Goal: Task Accomplishment & Management: Complete application form

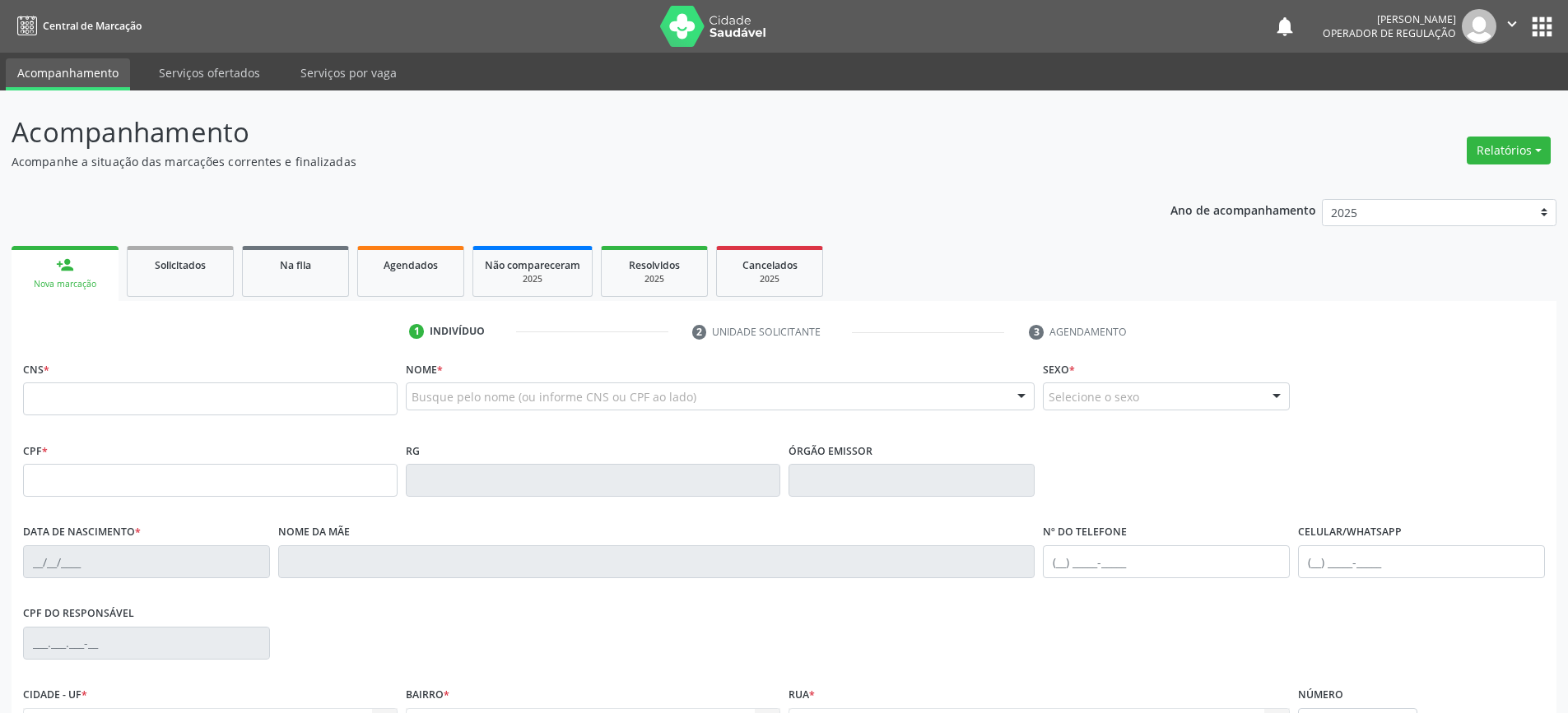
click at [144, 400] on input "text" at bounding box center [210, 399] width 374 height 33
type input "705 0066 3266 2558"
type input "2202780750"
type input "[DATE]"
type input "S/N"
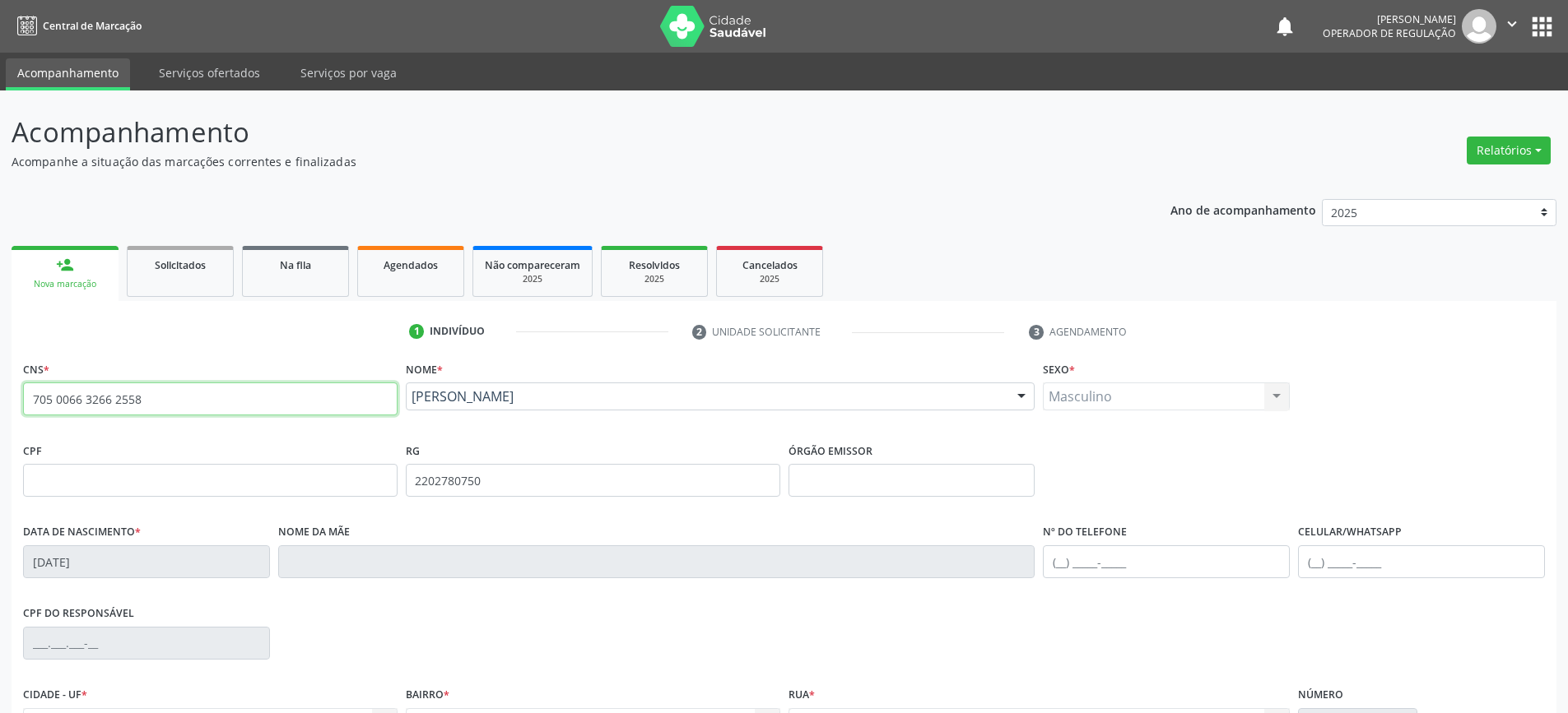
drag, startPoint x: 204, startPoint y: 397, endPoint x: 12, endPoint y: 383, distance: 192.5
click at [0, 391] on div "Acompanhamento Acompanhe a situação das marcações correntes e finalizadas Relat…" at bounding box center [784, 490] width 1568 height 801
type input "0"
type input "706 7005 7858 5119"
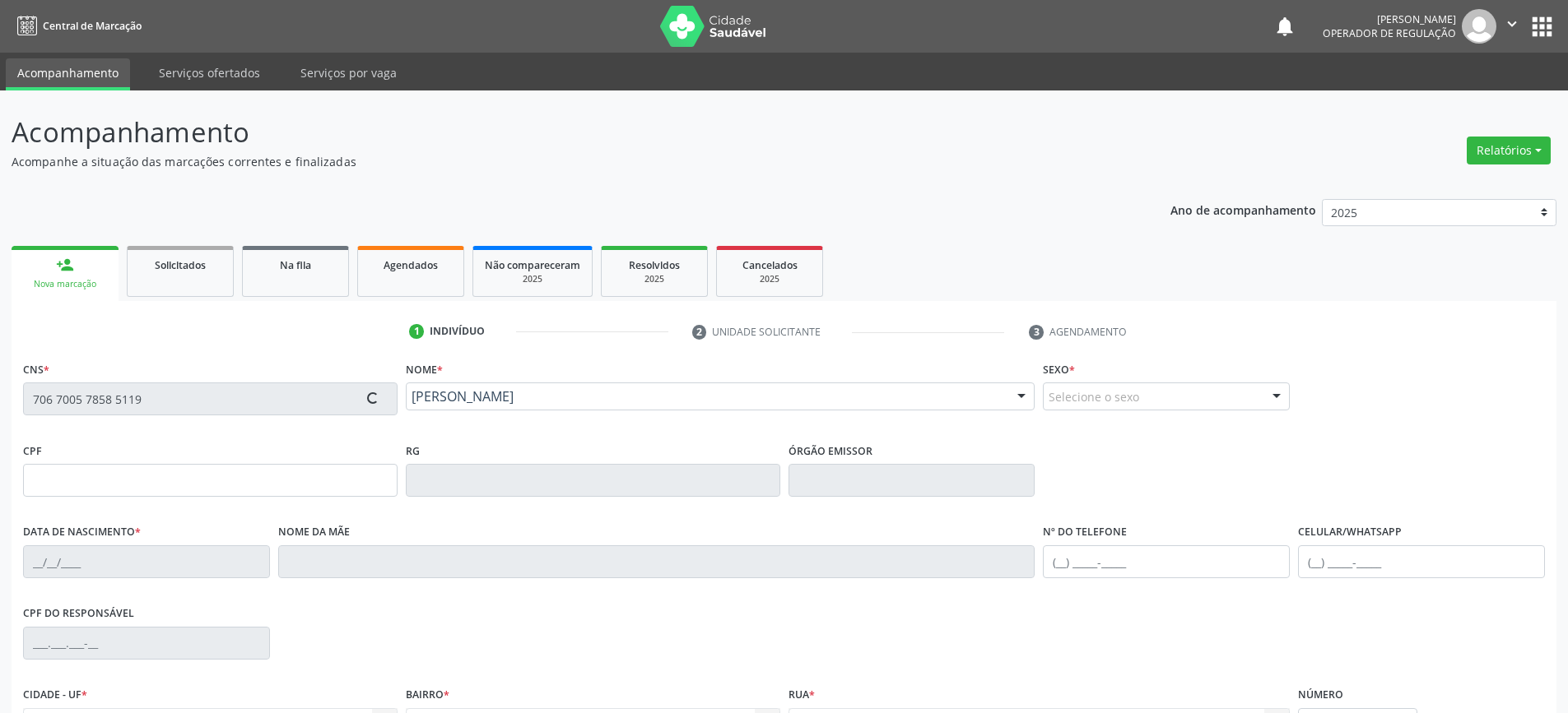
type input "1162328380"
type input "[DATE]"
type input "[PHONE_NUMBER]"
type input "006.517.275-29"
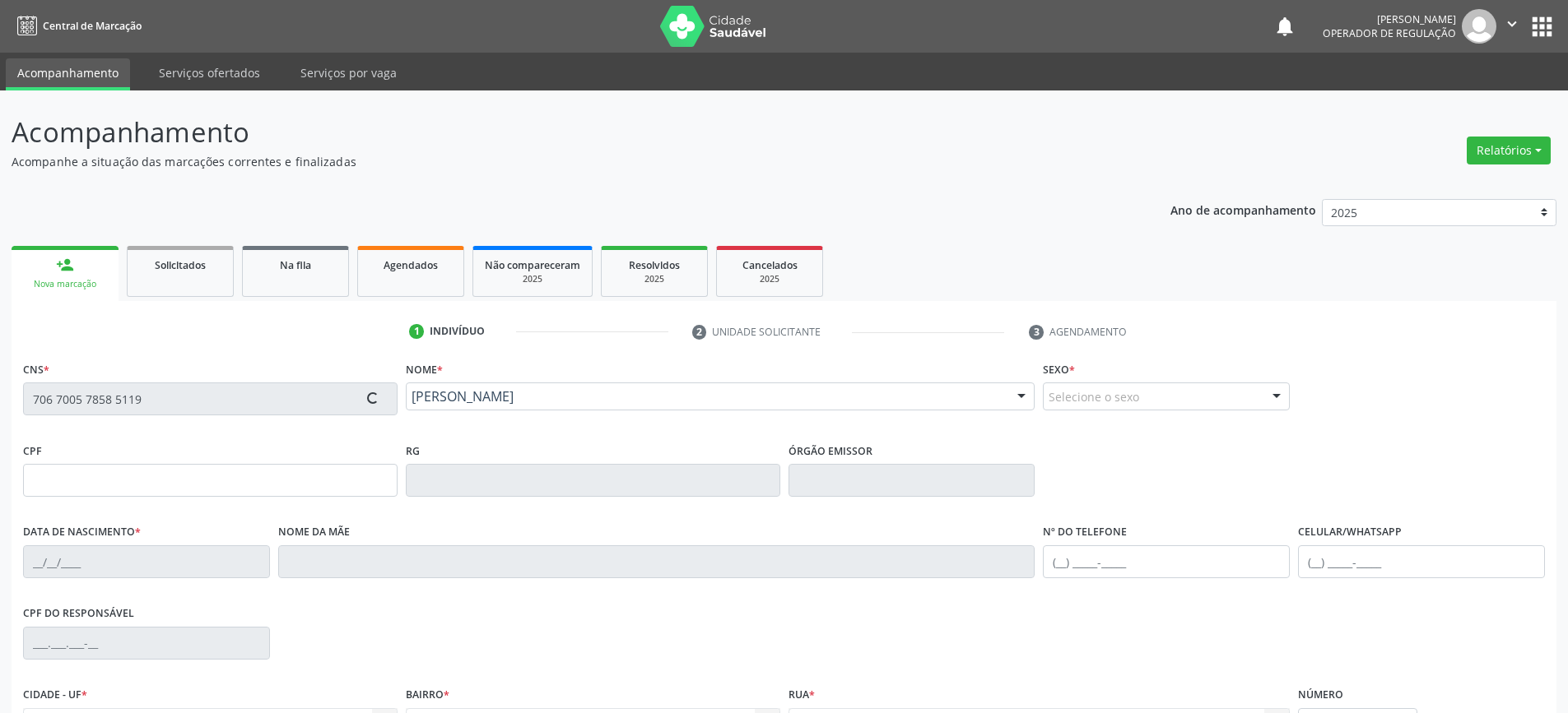
type input "S/N"
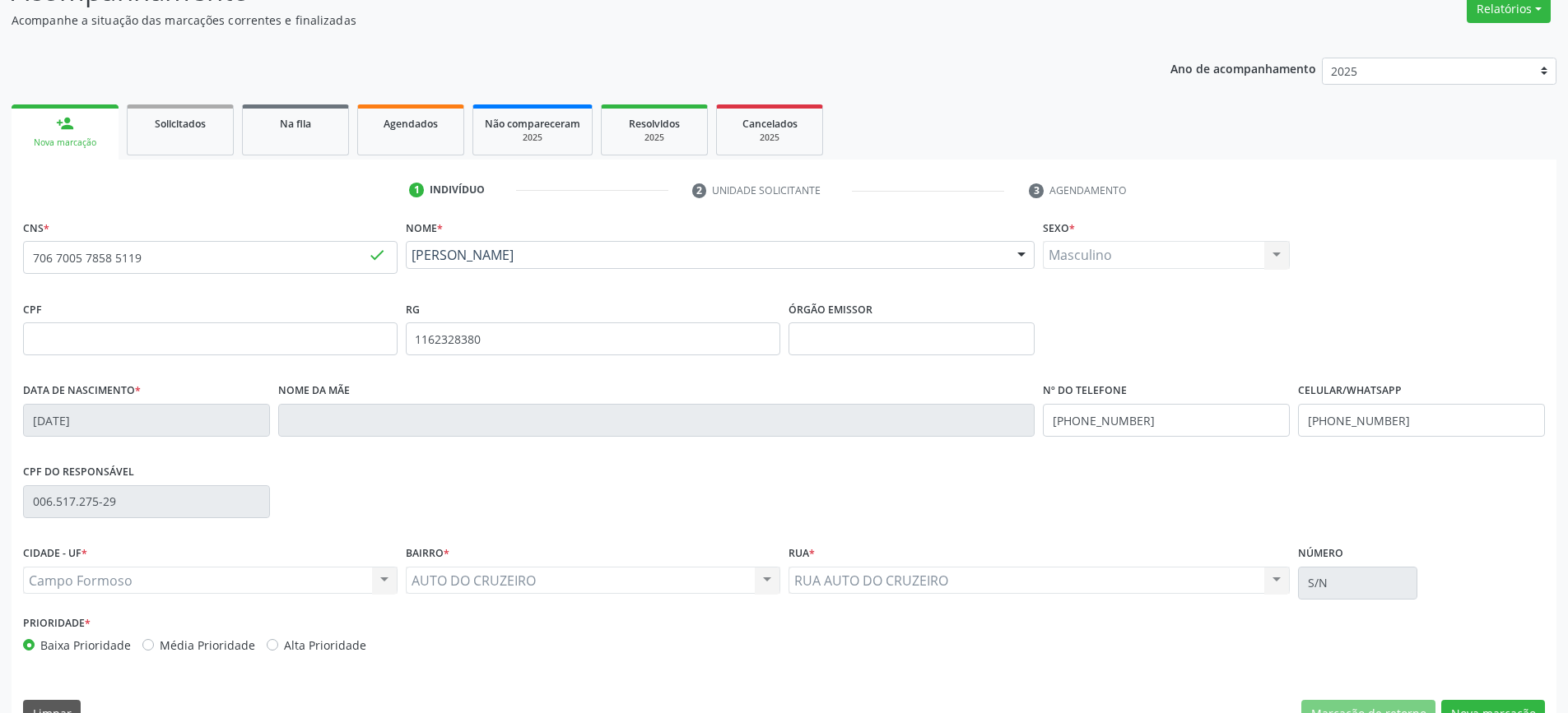
scroll to position [178, 0]
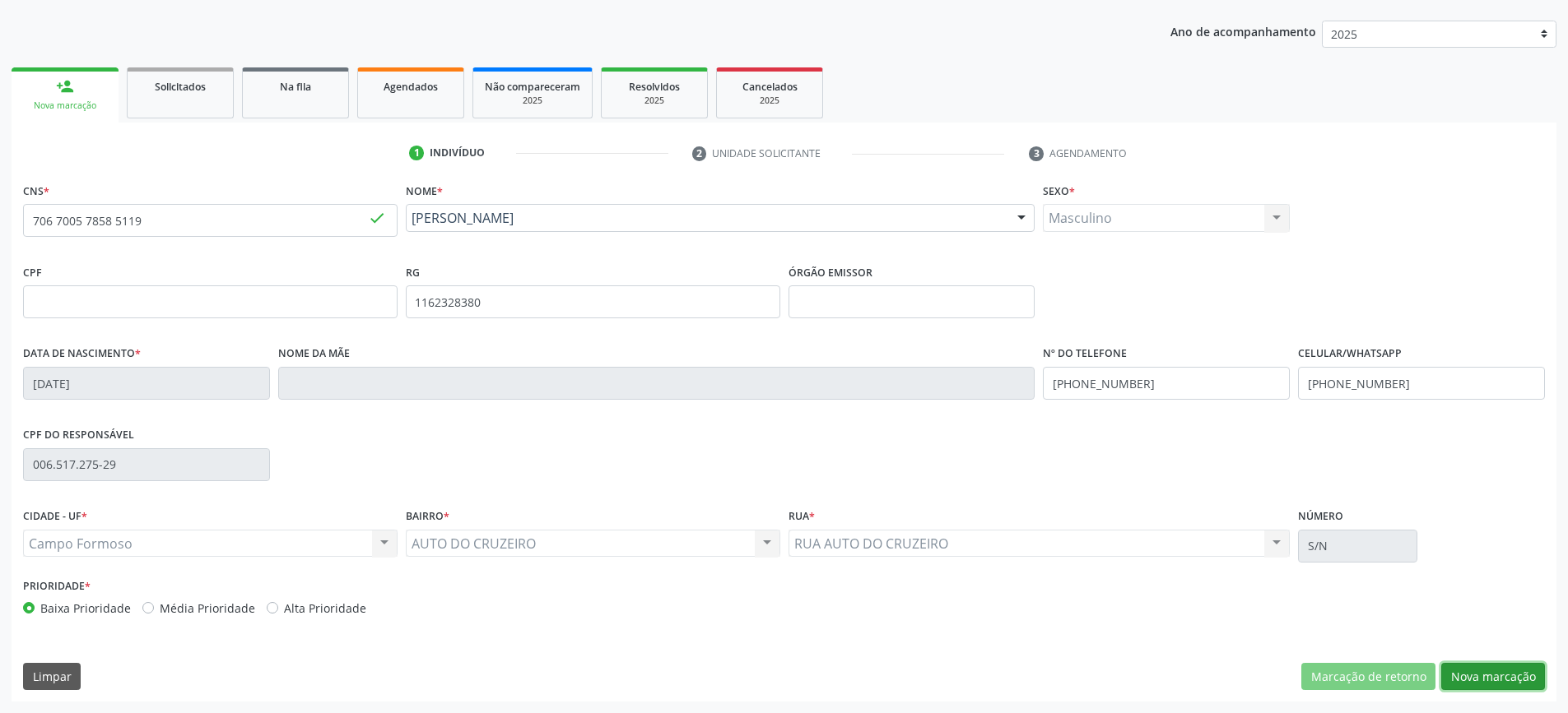
drag, startPoint x: 1489, startPoint y: 677, endPoint x: 1465, endPoint y: 664, distance: 27.3
click at [1484, 673] on button "Nova marcação" at bounding box center [1493, 677] width 104 height 28
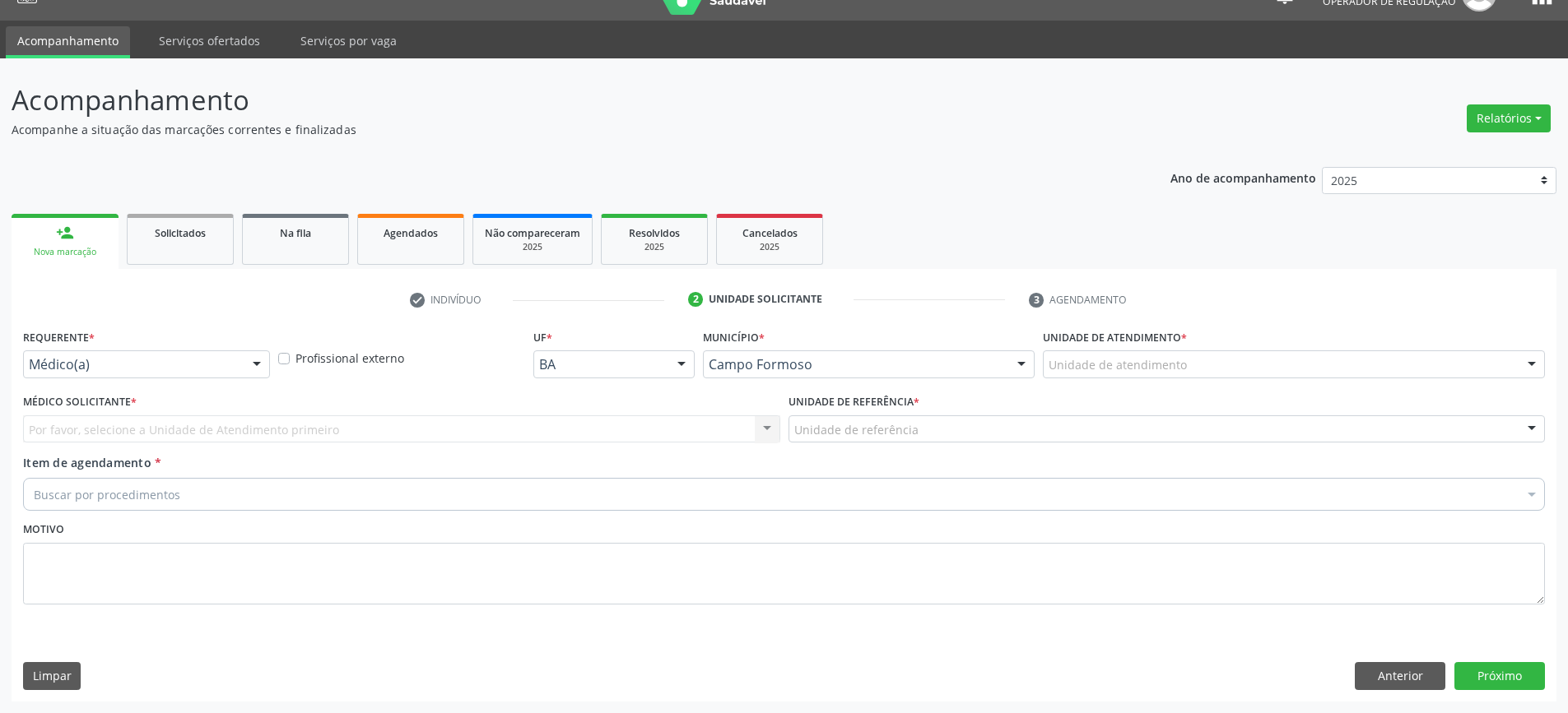
scroll to position [32, 0]
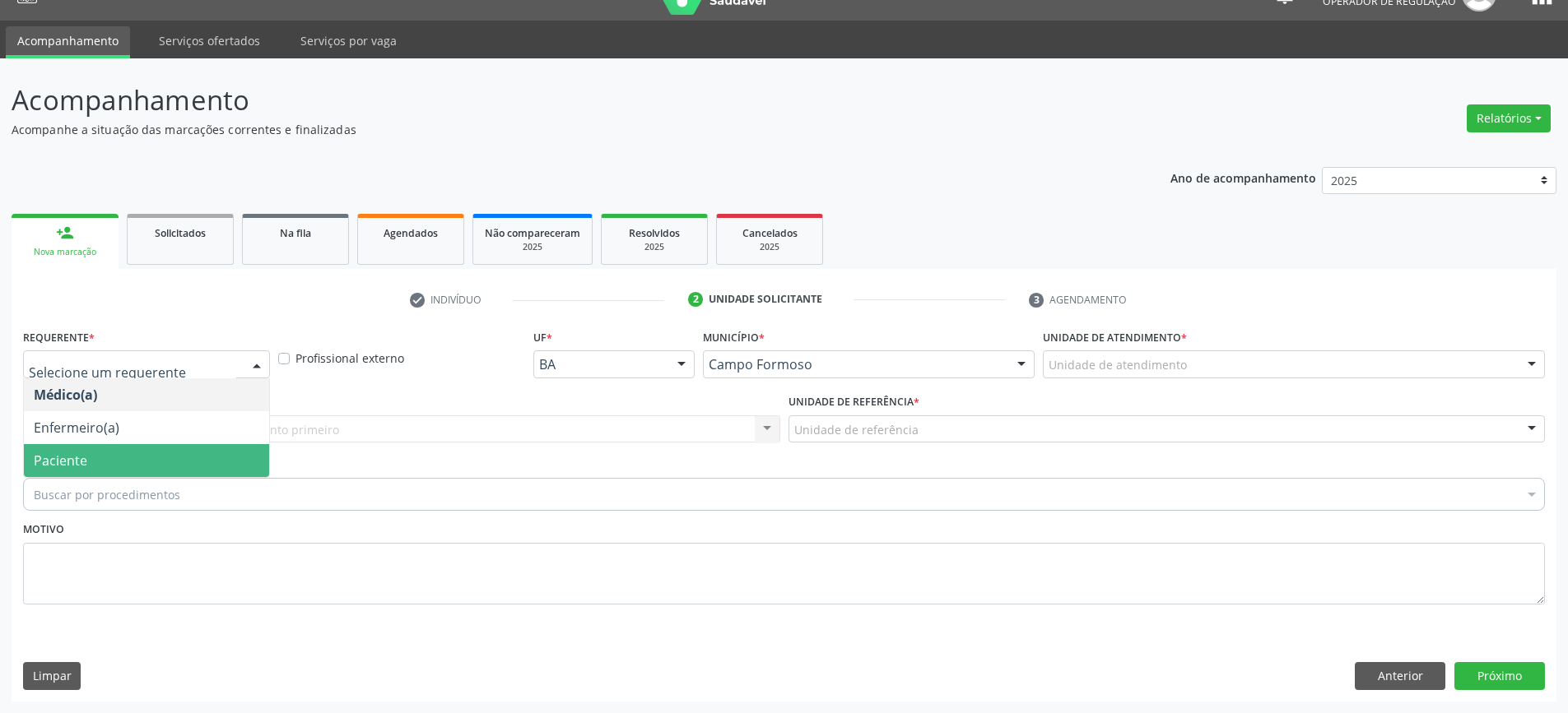
drag, startPoint x: 101, startPoint y: 462, endPoint x: 105, endPoint y: 441, distance: 21.4
click at [100, 463] on span "Paciente" at bounding box center [146, 461] width 245 height 33
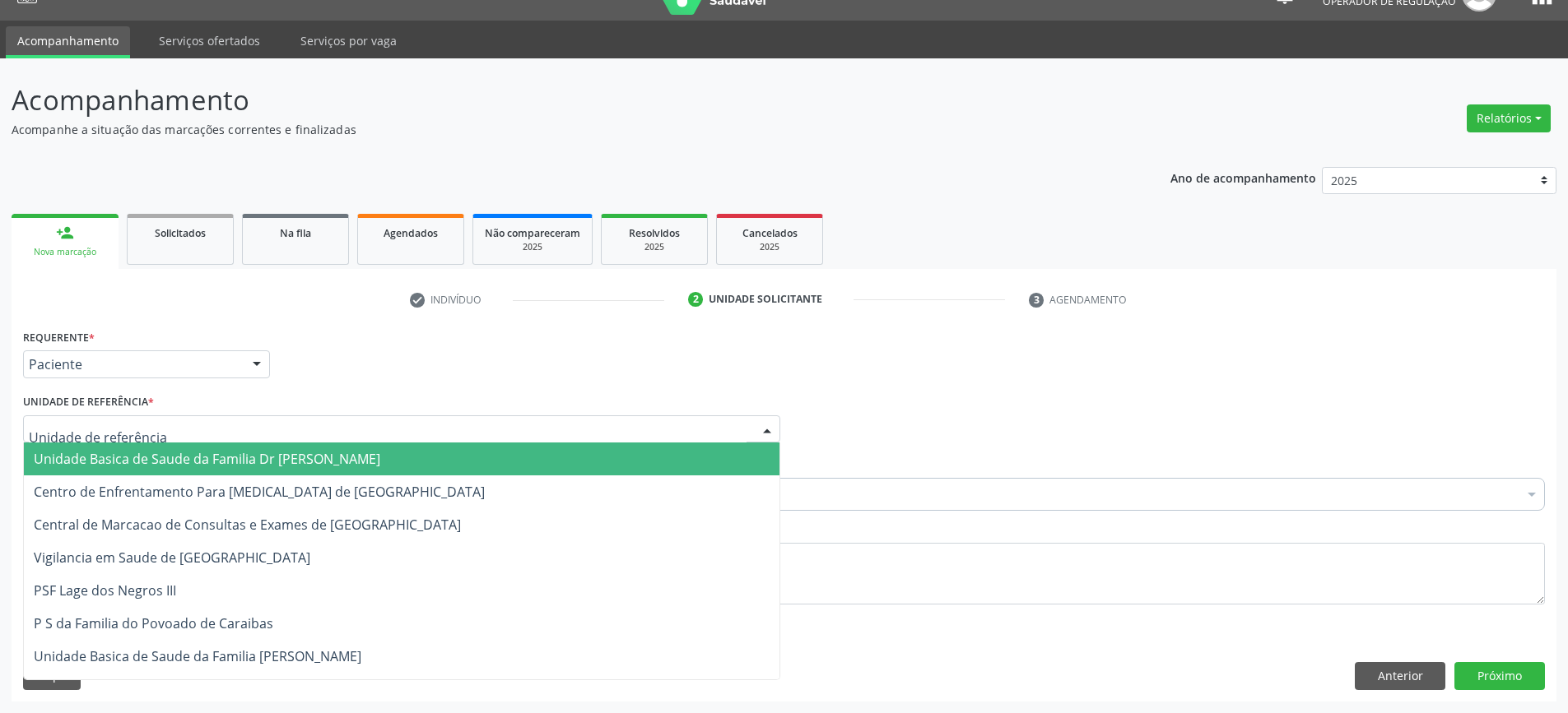
click at [122, 446] on span "Unidade Basica de Saude da Familia Dr [PERSON_NAME]" at bounding box center [401, 459] width 756 height 33
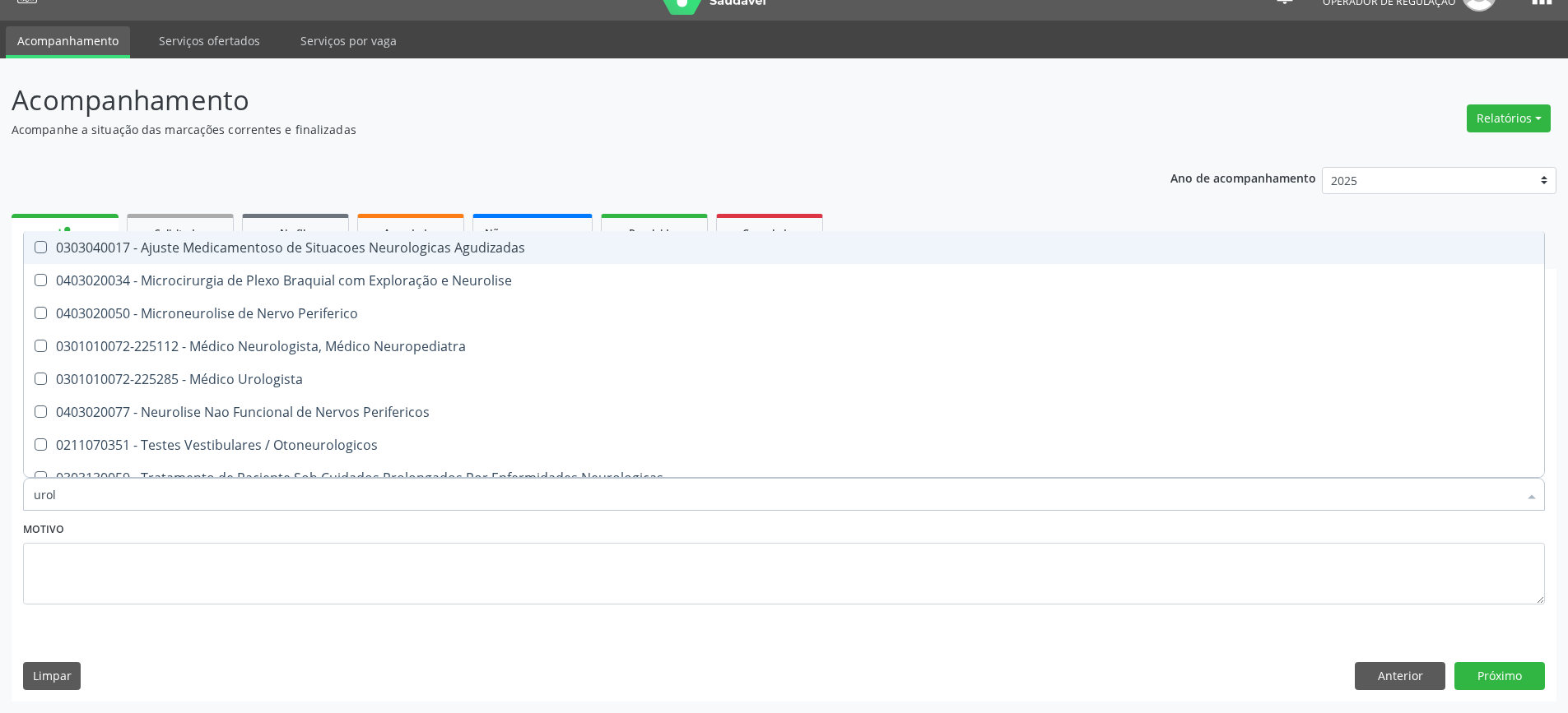
type input "urolo"
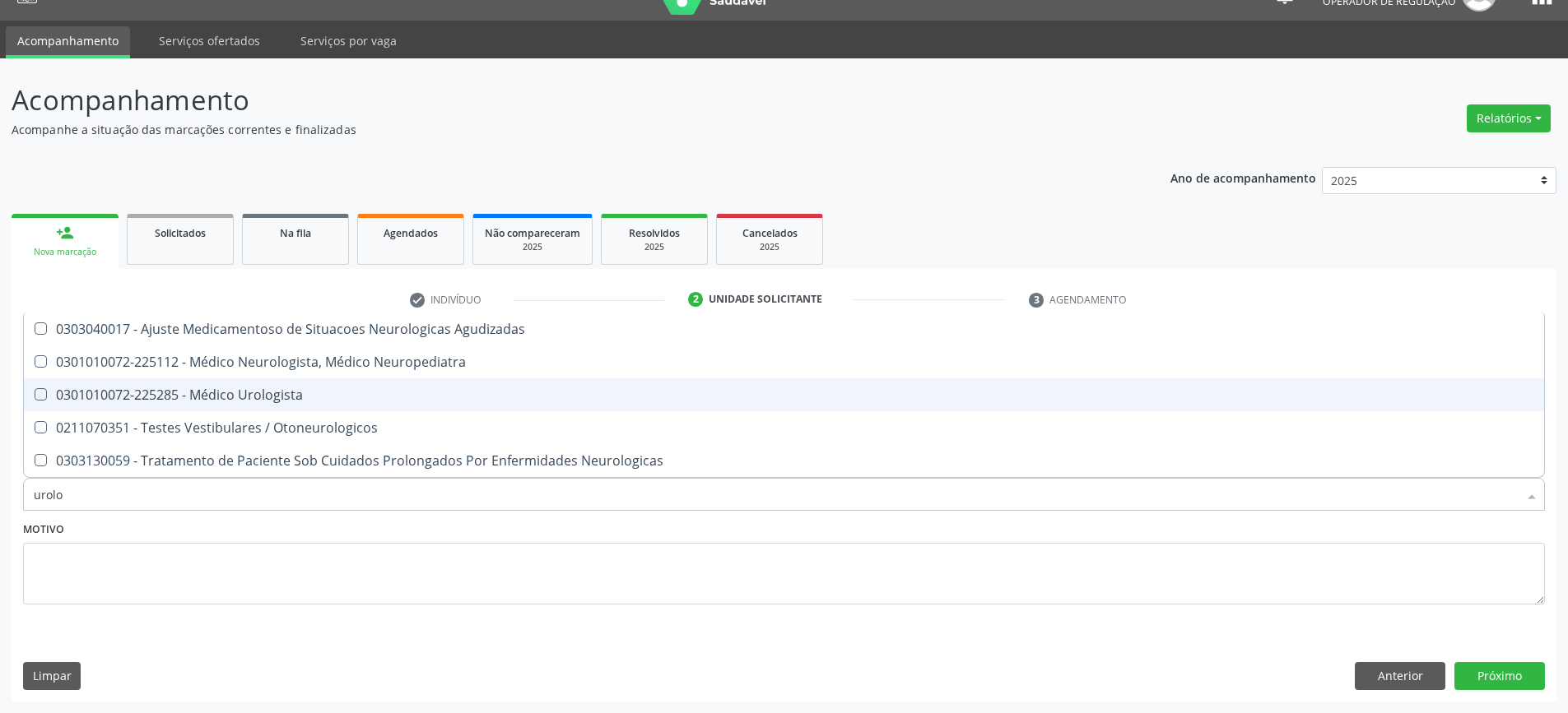
click at [271, 393] on div "0301010072-225285 - Médico Urologista" at bounding box center [784, 395] width 1500 height 13
checkbox Urologista "true"
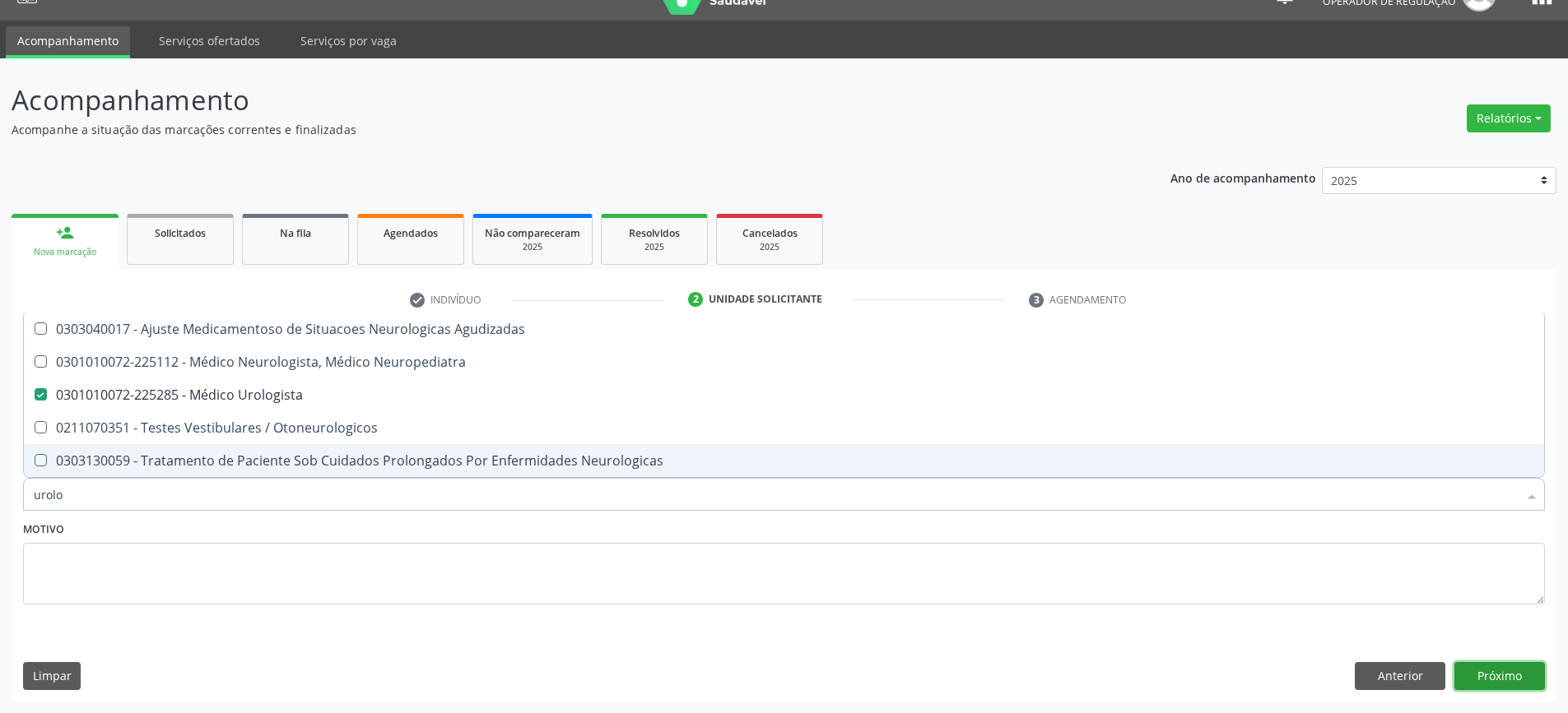
click at [1494, 682] on button "Próximo" at bounding box center [1499, 676] width 90 height 28
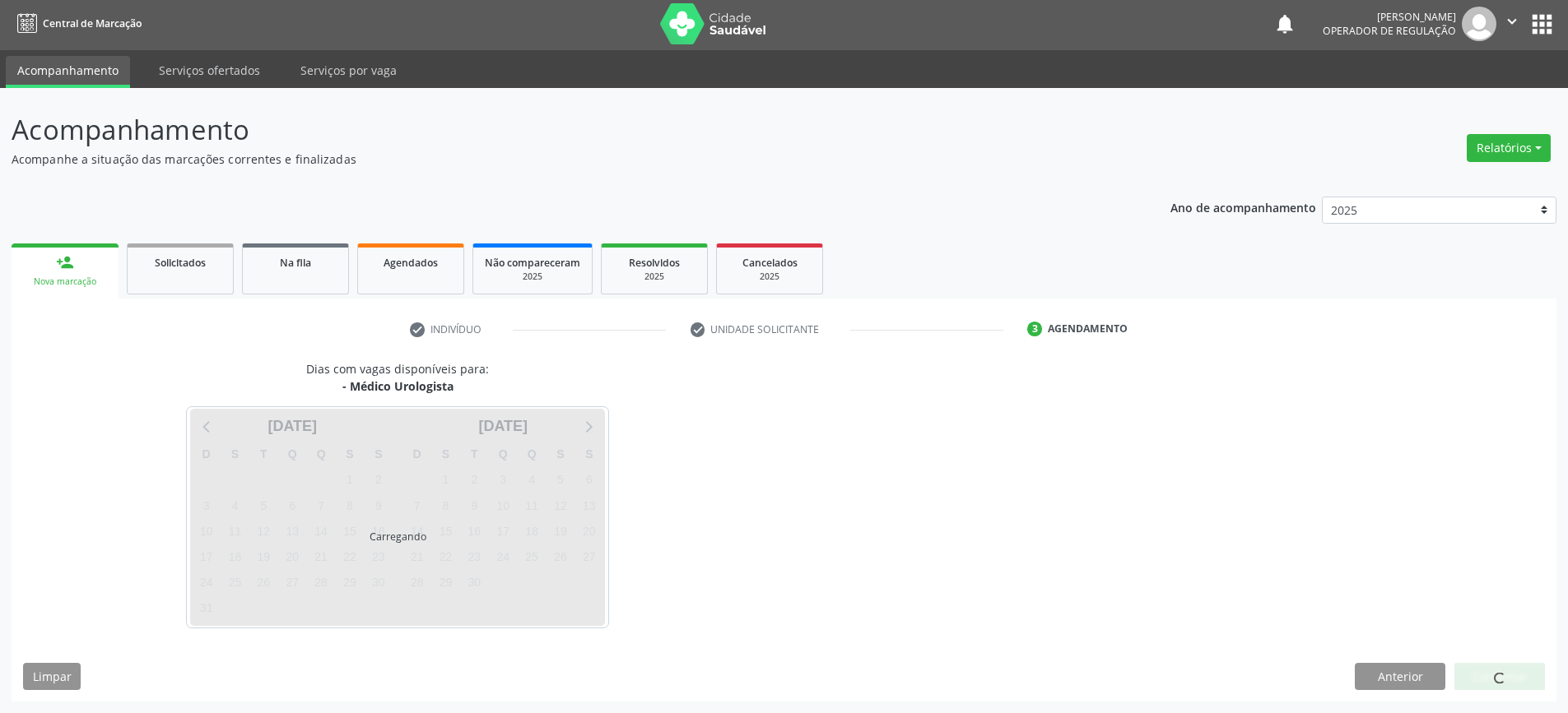
scroll to position [3, 0]
click at [1494, 668] on div at bounding box center [1500, 677] width 12 height 17
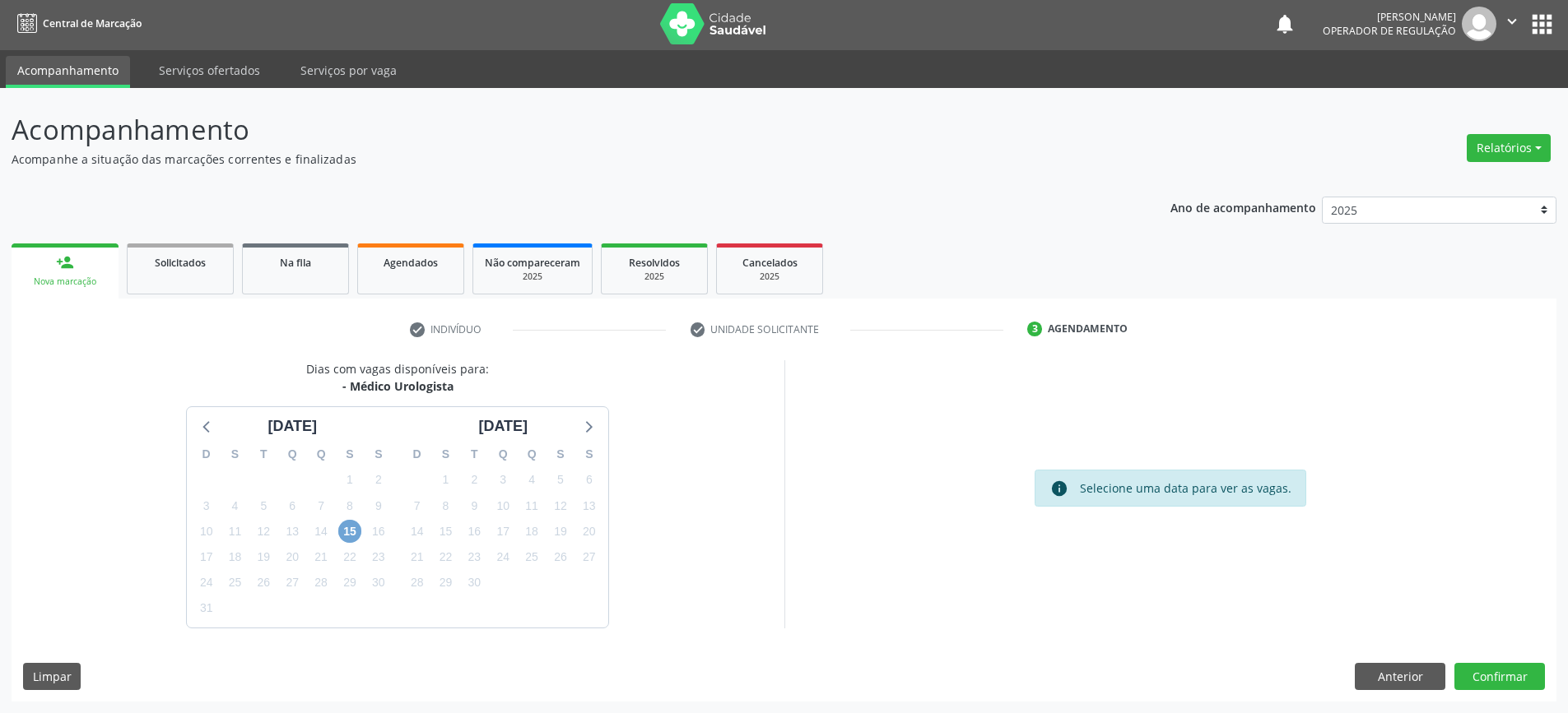
click at [352, 529] on span "15" at bounding box center [350, 532] width 23 height 23
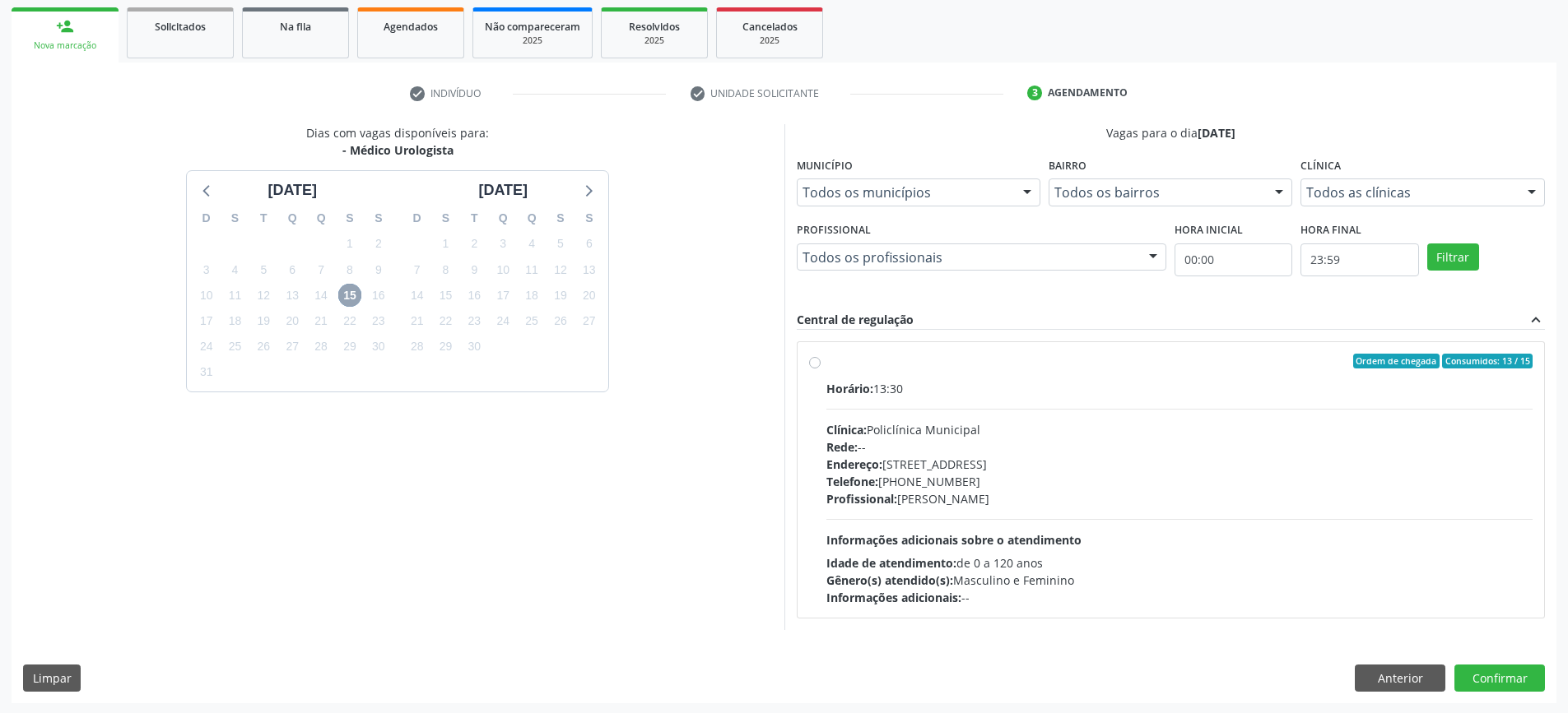
scroll to position [240, 0]
click at [1084, 378] on div "Horário: 13:30" at bounding box center [1179, 387] width 707 height 17
click at [820, 367] on input "Ordem de chegada Consumidos: 13 / 15 Horário: 13:30 Clínica: Policlínica Munici…" at bounding box center [814, 359] width 12 height 14
radio input "true"
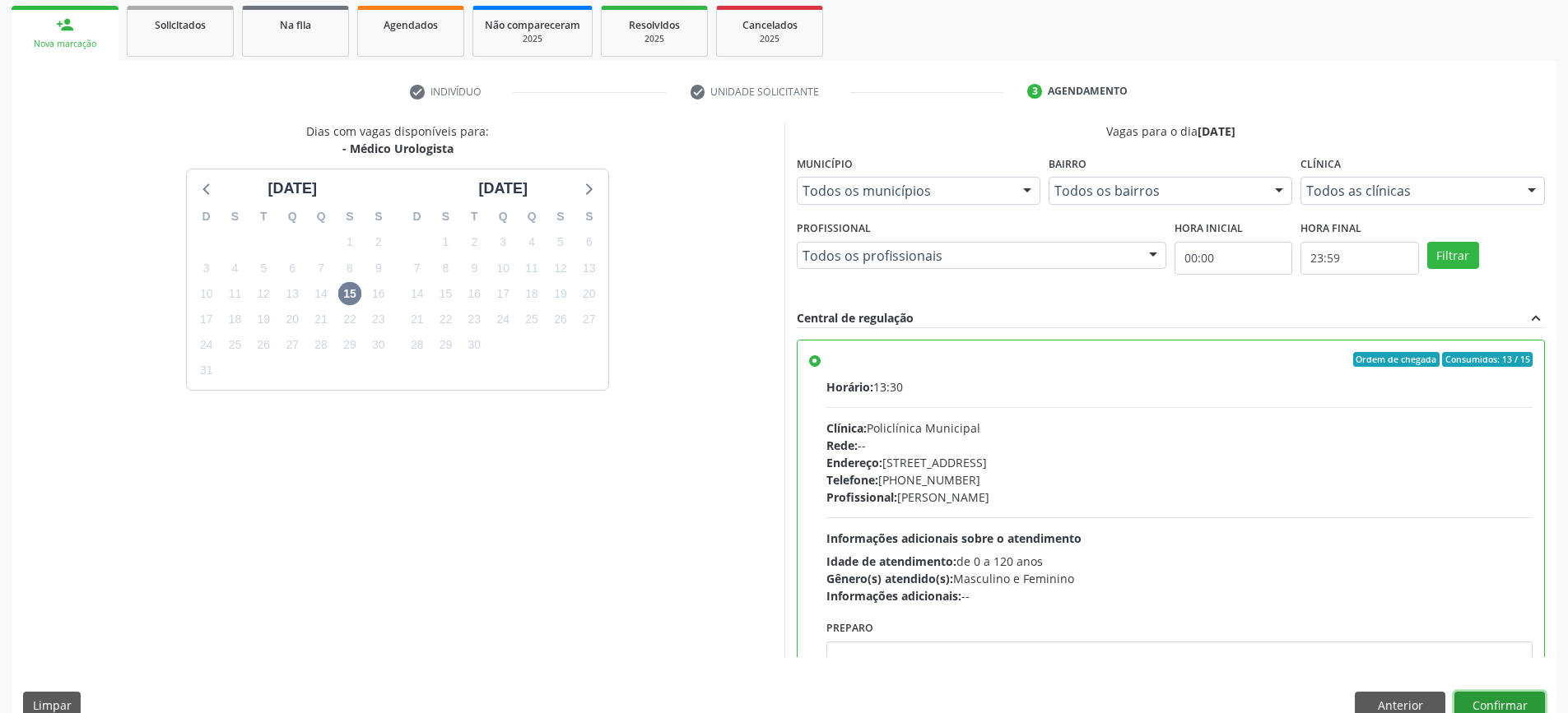
click at [1488, 695] on button "Confirmar" at bounding box center [1499, 705] width 90 height 28
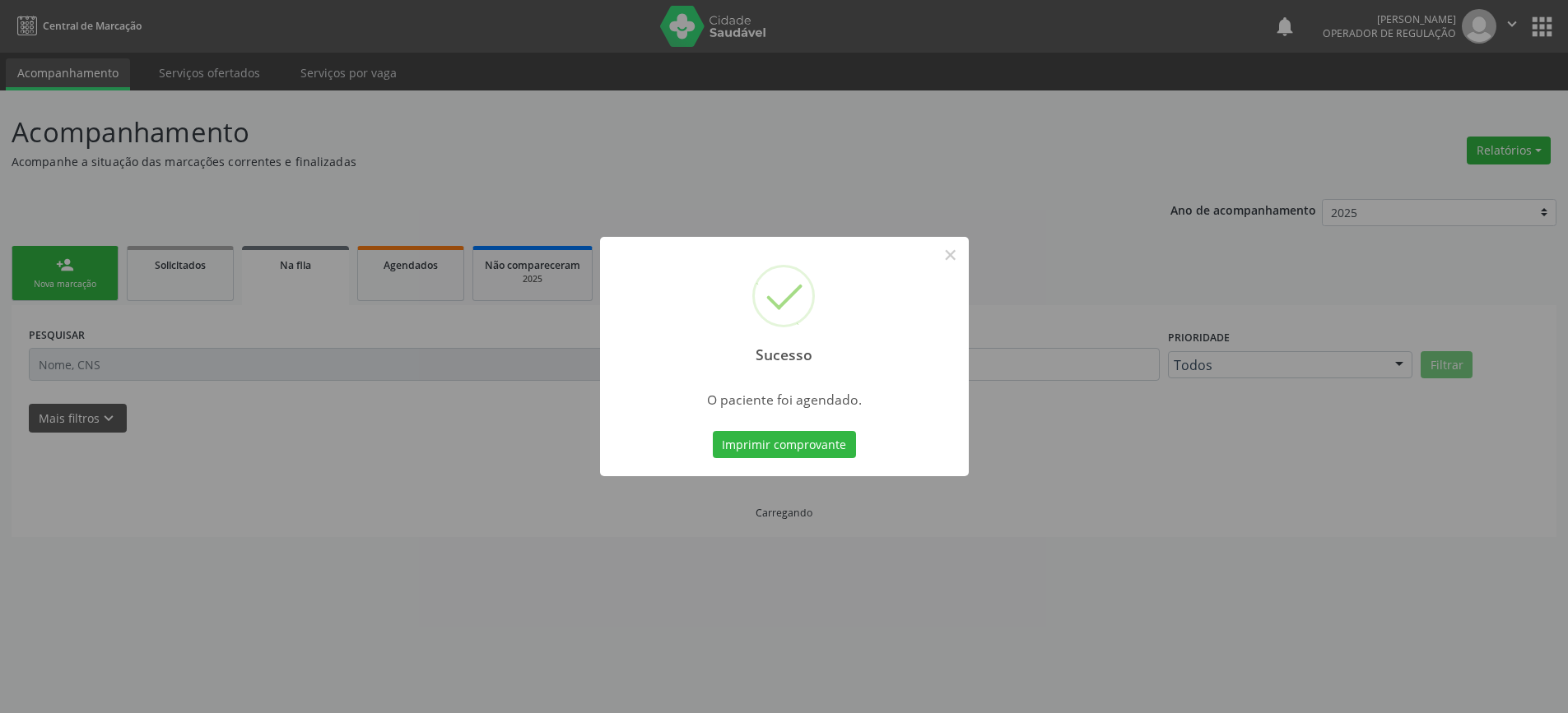
scroll to position [0, 0]
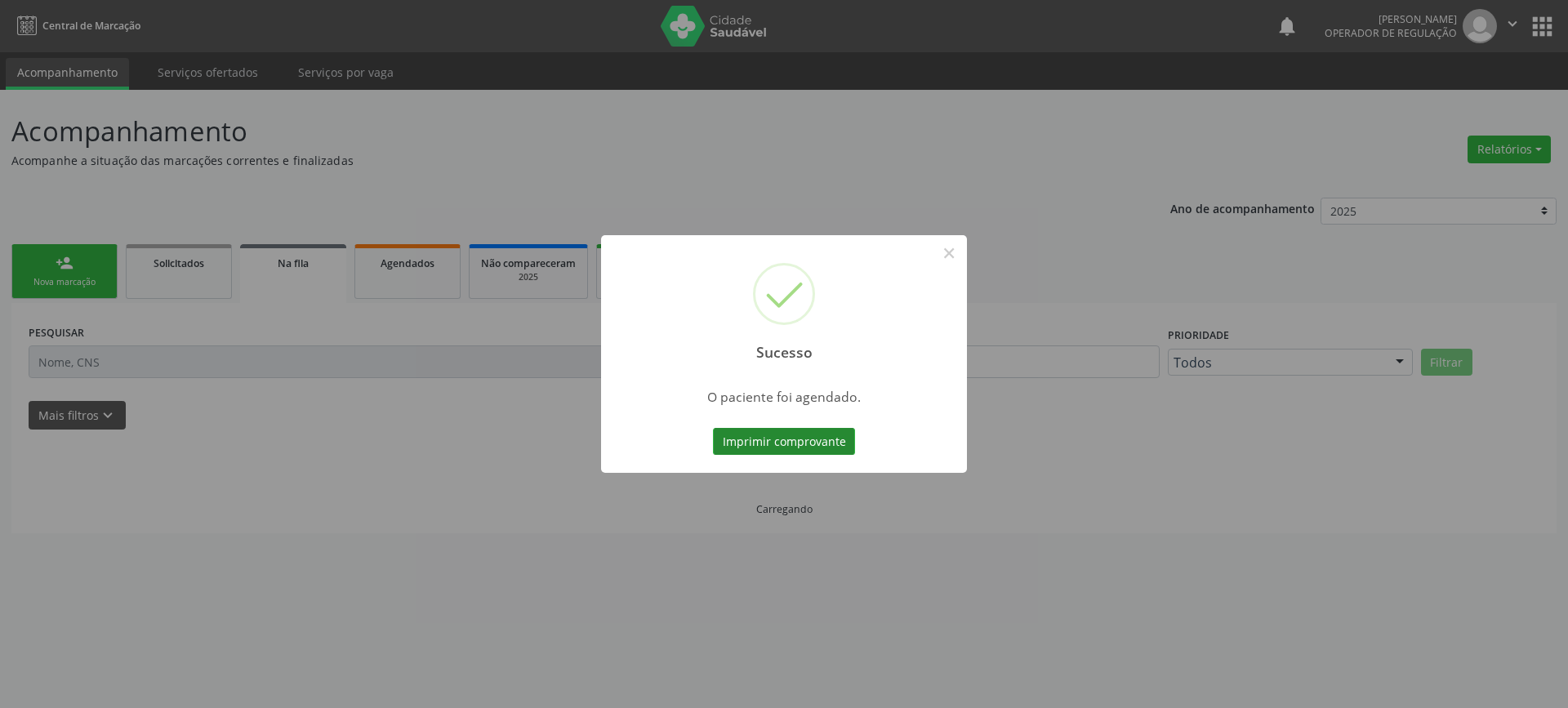
click at [790, 438] on button "Imprimir comprovante" at bounding box center [783, 441] width 142 height 28
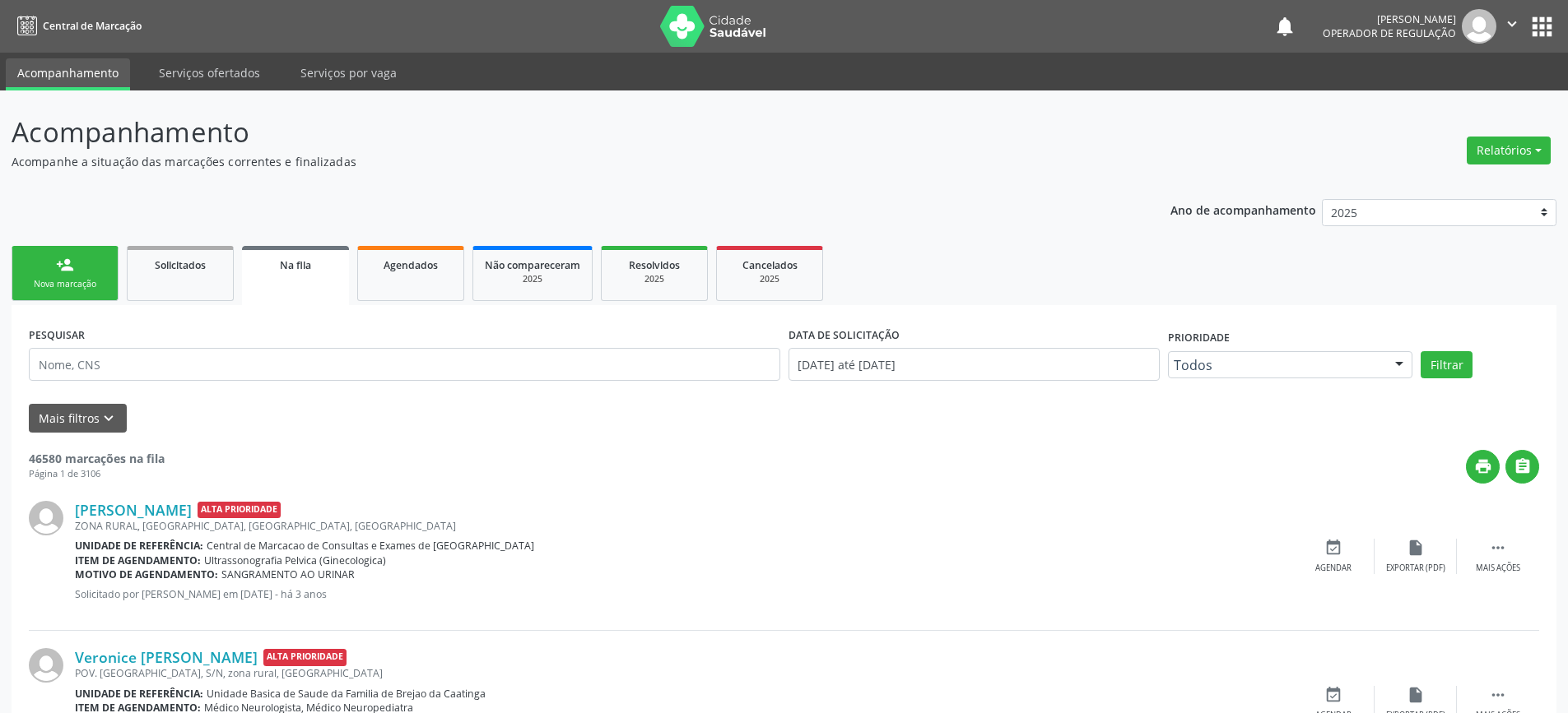
click at [51, 267] on link "person_add Nova marcação" at bounding box center [64, 273] width 107 height 55
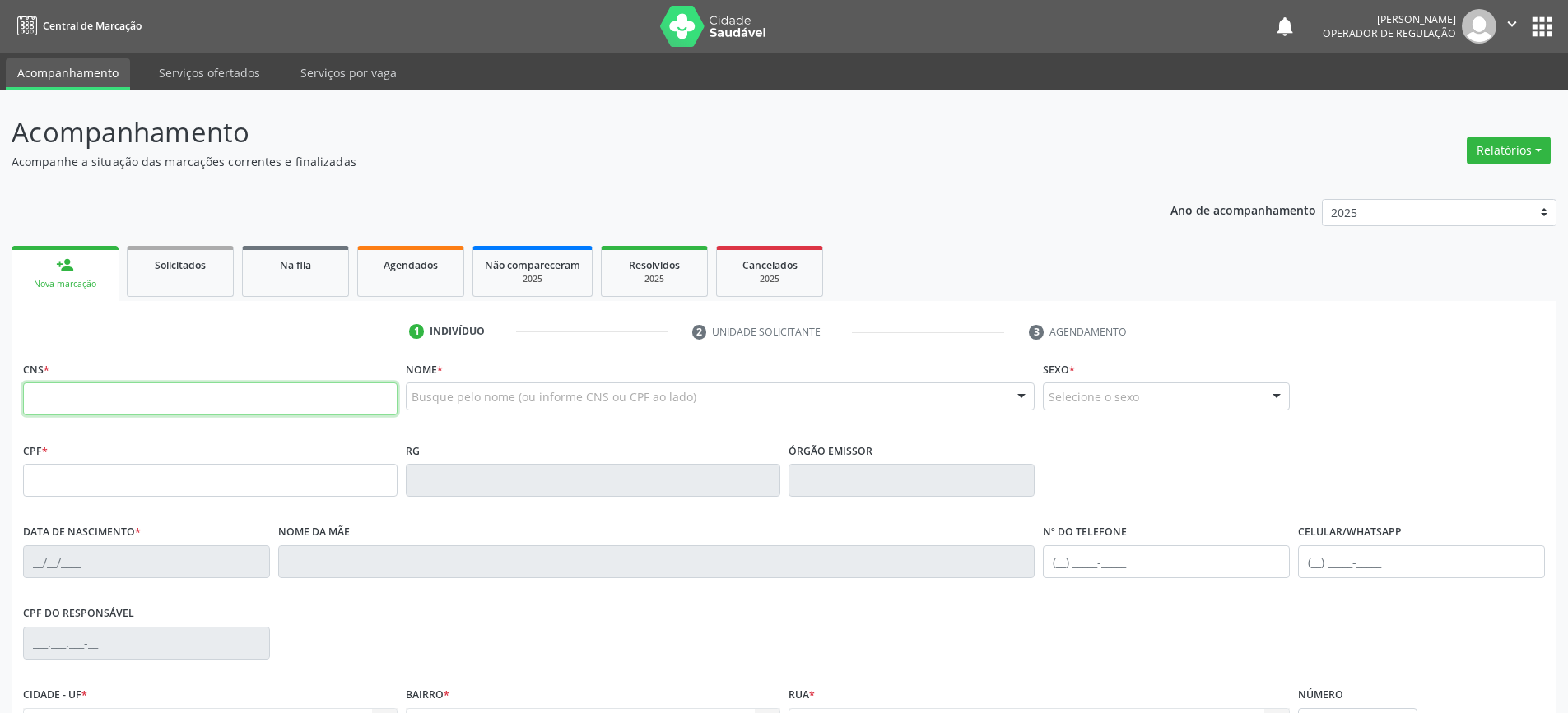
click at [115, 412] on input "text" at bounding box center [210, 399] width 374 height 33
click at [118, 412] on input "text" at bounding box center [210, 399] width 374 height 33
type input "708 4032 0132 0761"
type input "[DATE]"
type input "[PHONE_NUMBER]"
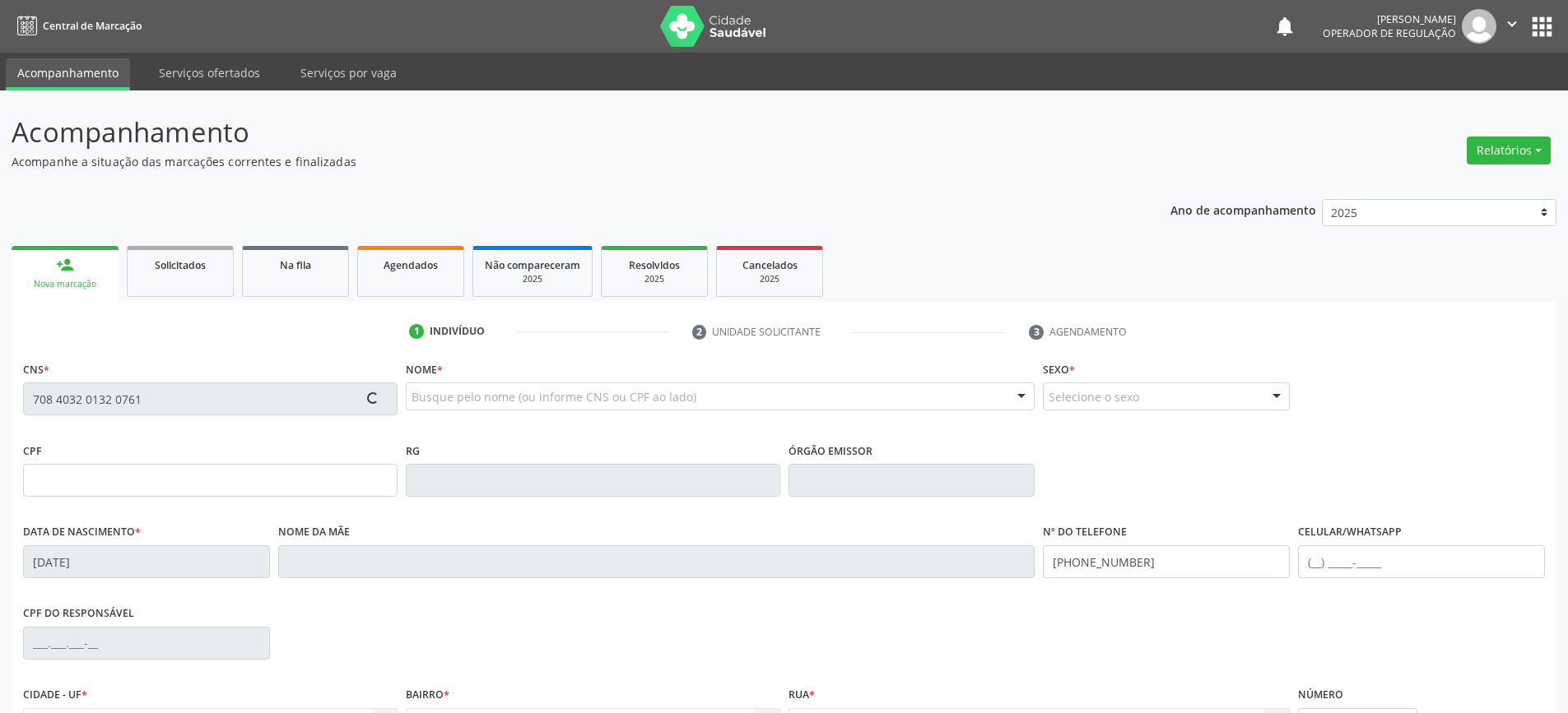
type input "S/N"
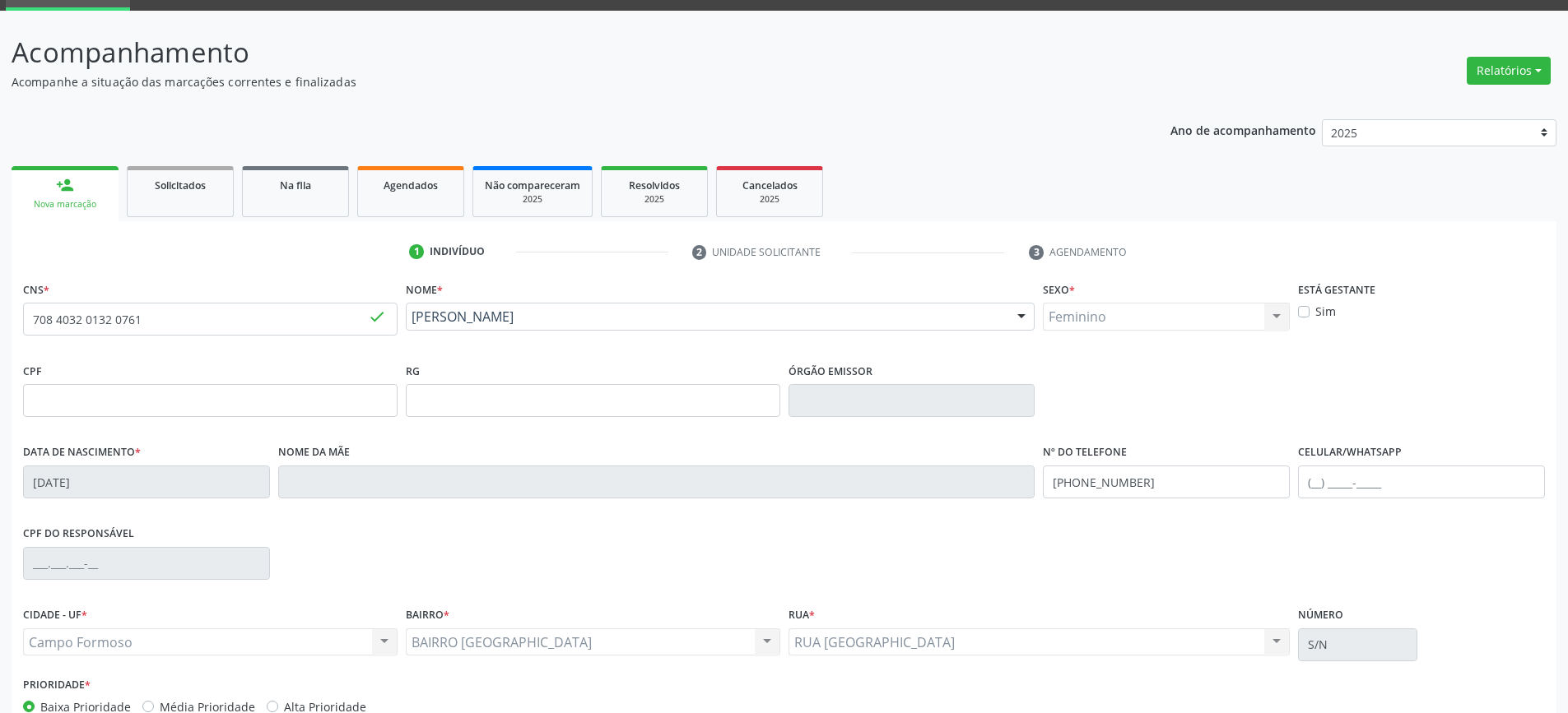
scroll to position [178, 0]
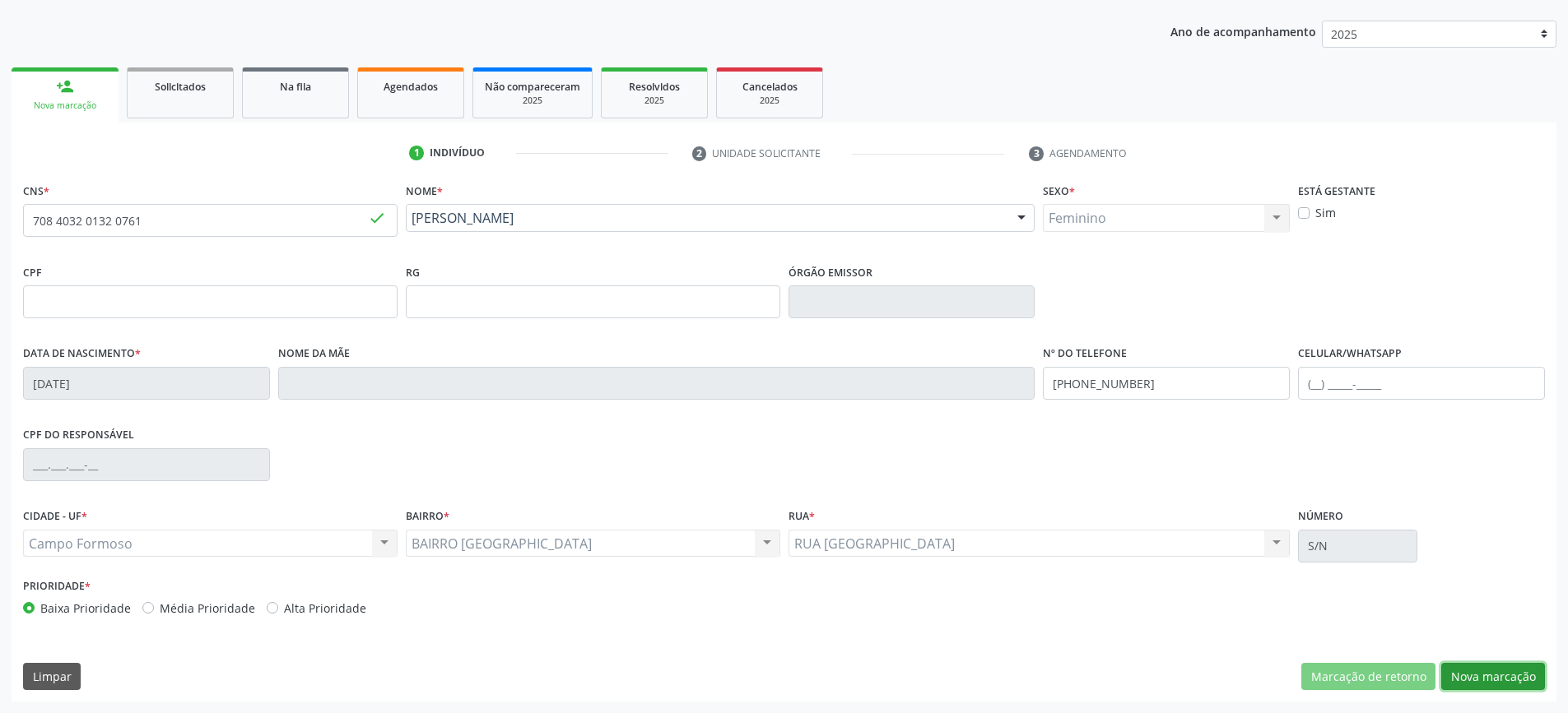
click at [1494, 675] on button "Nova marcação" at bounding box center [1493, 677] width 104 height 28
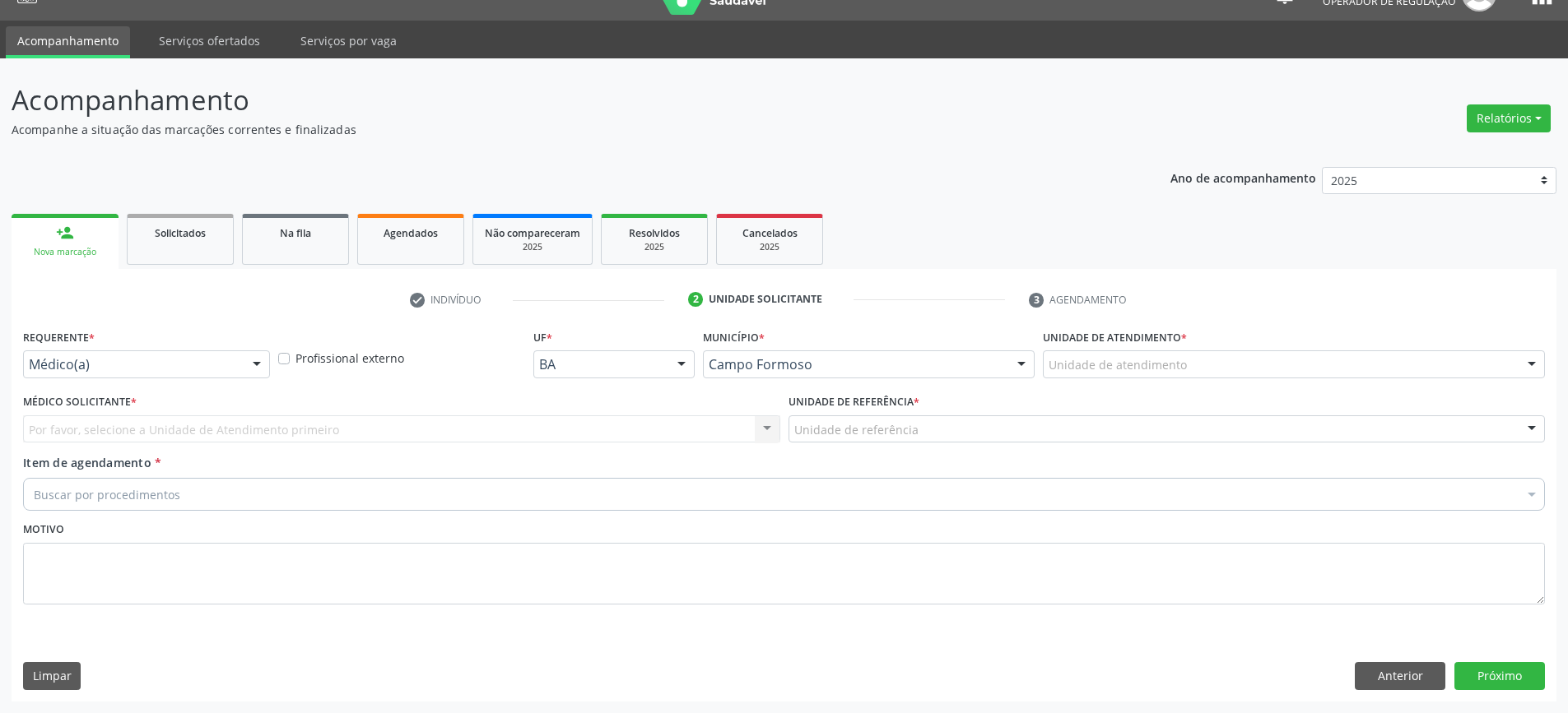
scroll to position [32, 0]
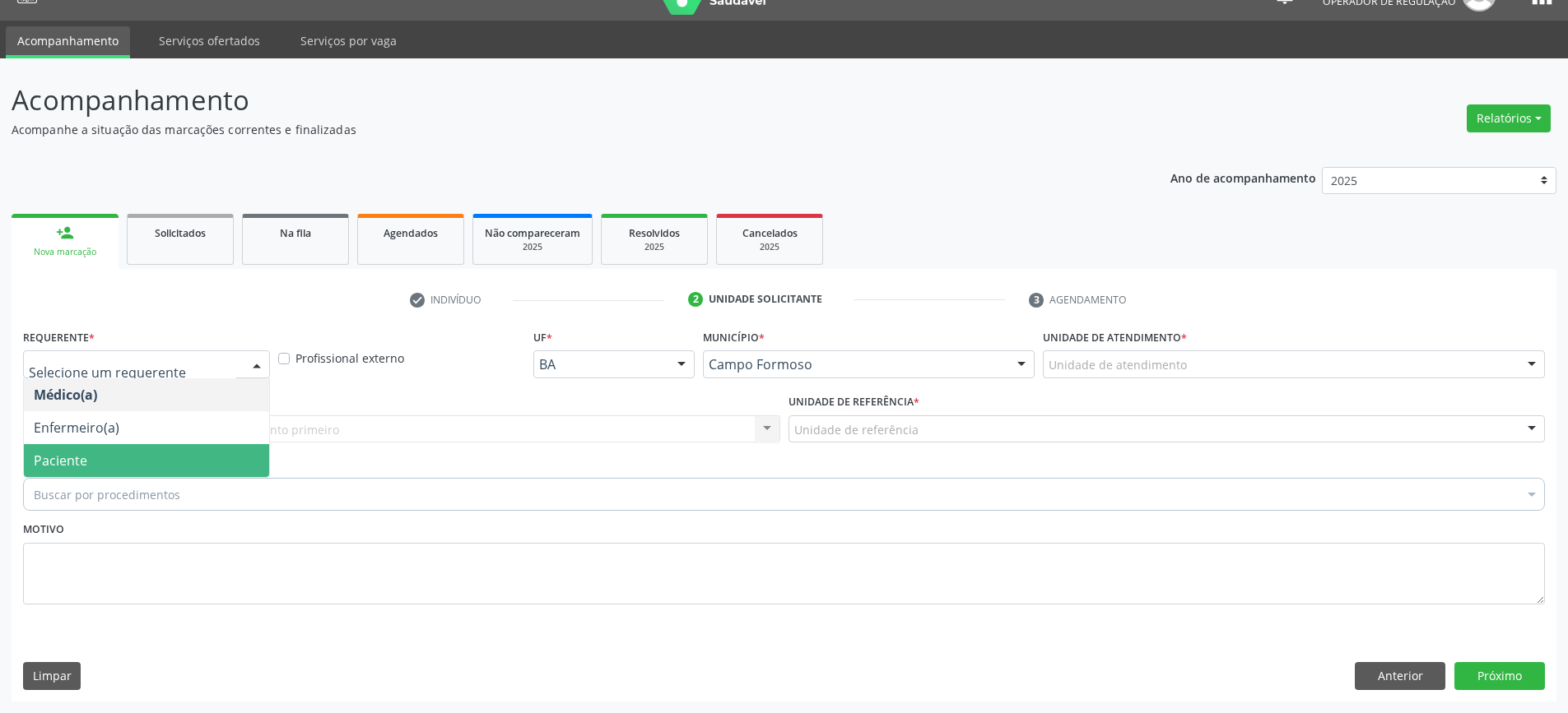
click at [110, 463] on span "Paciente" at bounding box center [146, 461] width 245 height 33
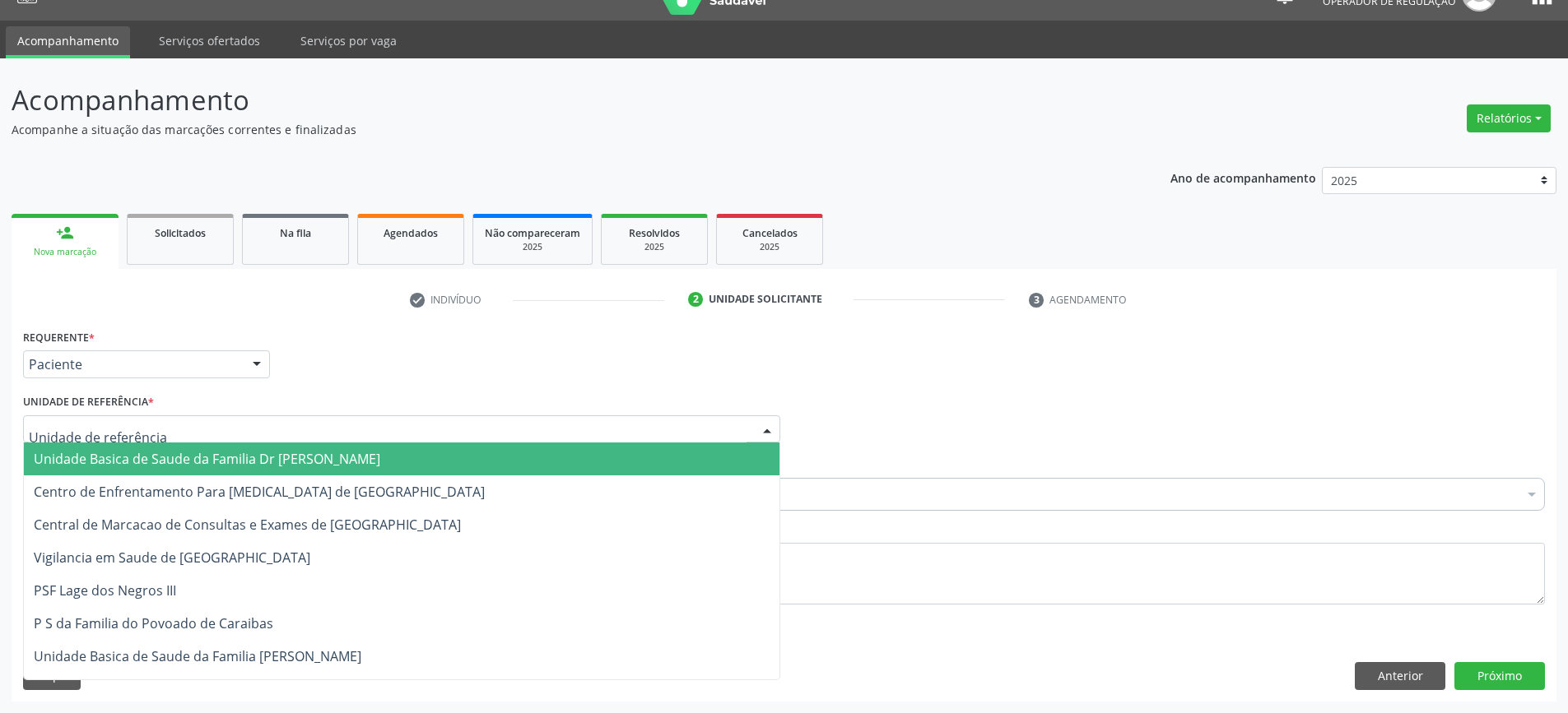
click at [154, 447] on span "Unidade Basica de Saude da Familia Dr [PERSON_NAME]" at bounding box center [401, 459] width 756 height 33
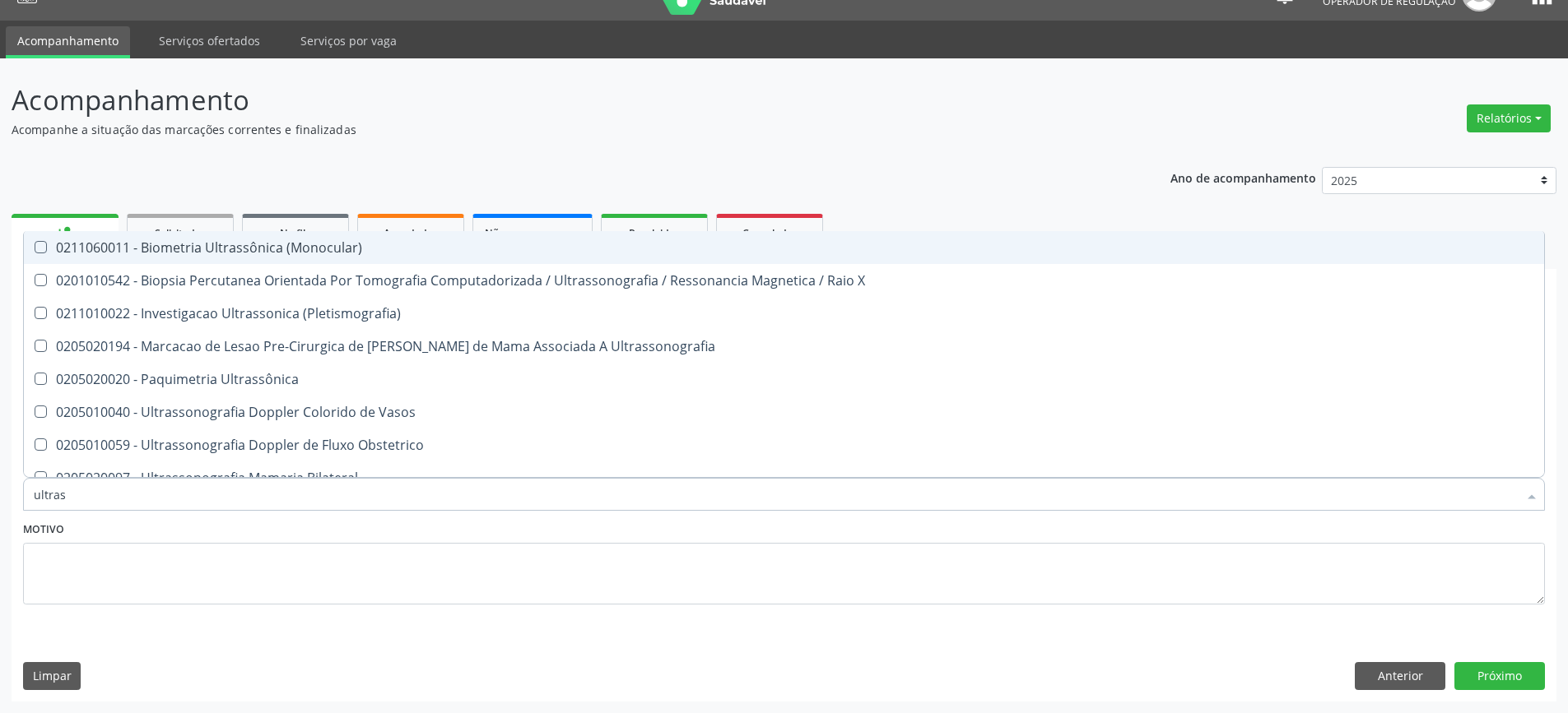
type input "ultrass"
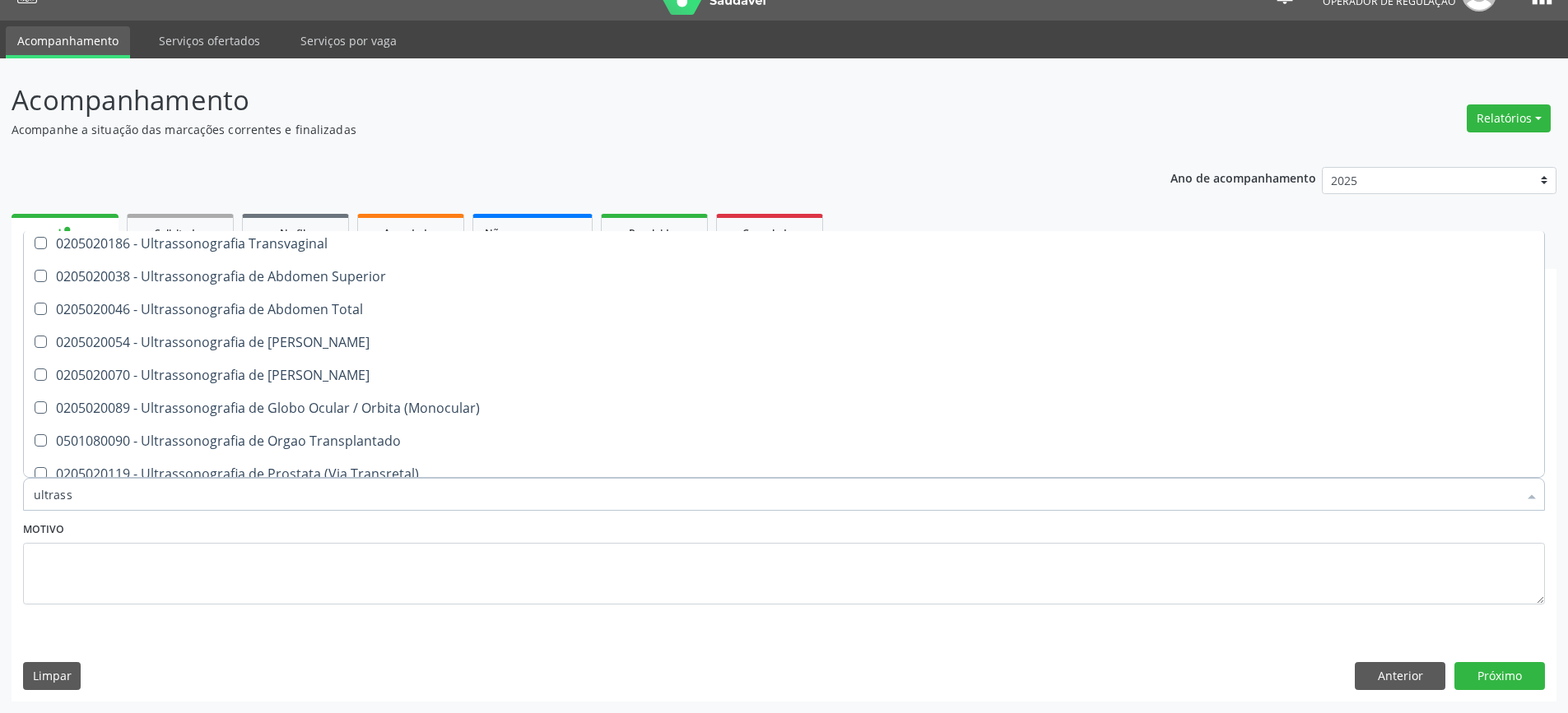
scroll to position [412, 0]
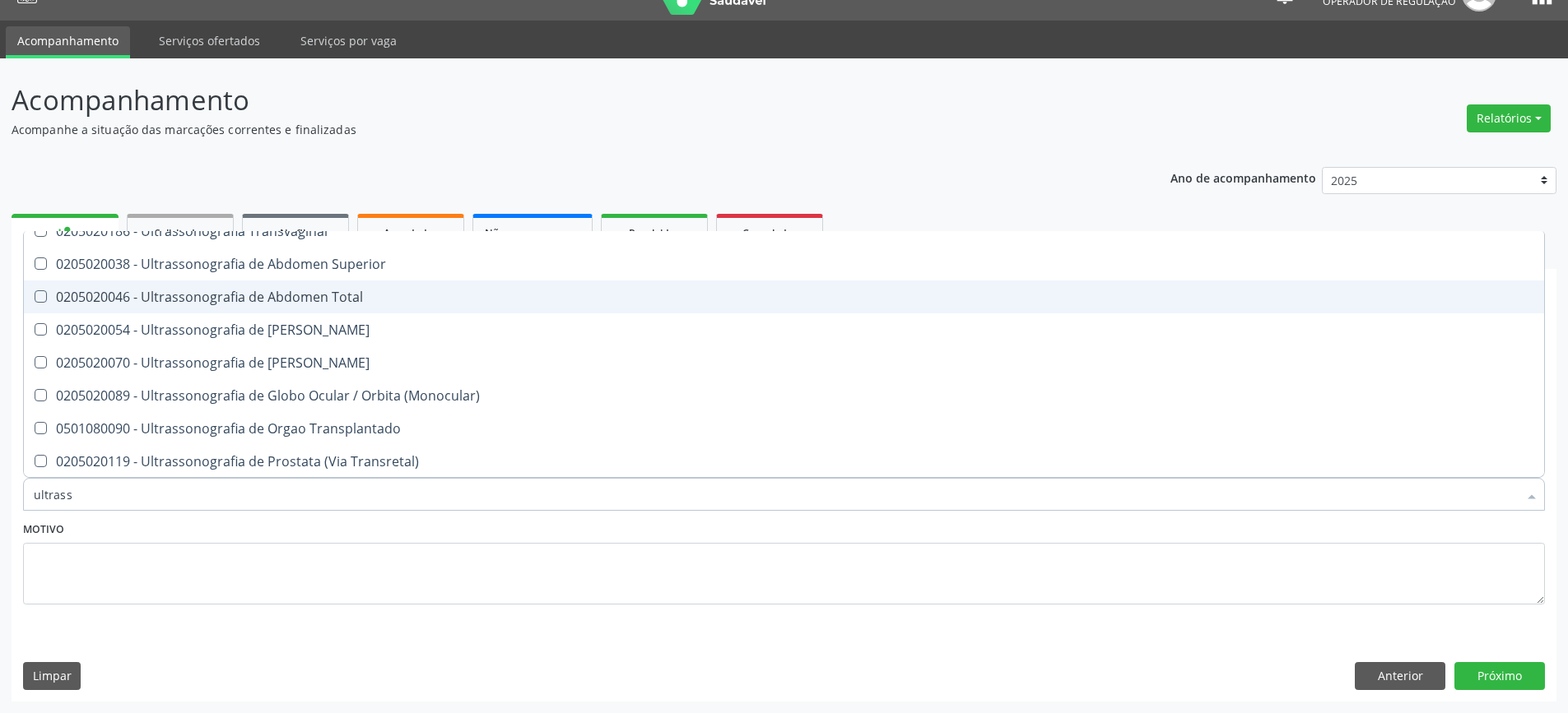
click at [384, 295] on div "0205020046 - Ultrassonografia de Abdomen Total" at bounding box center [784, 297] width 1500 height 13
checkbox Total "true"
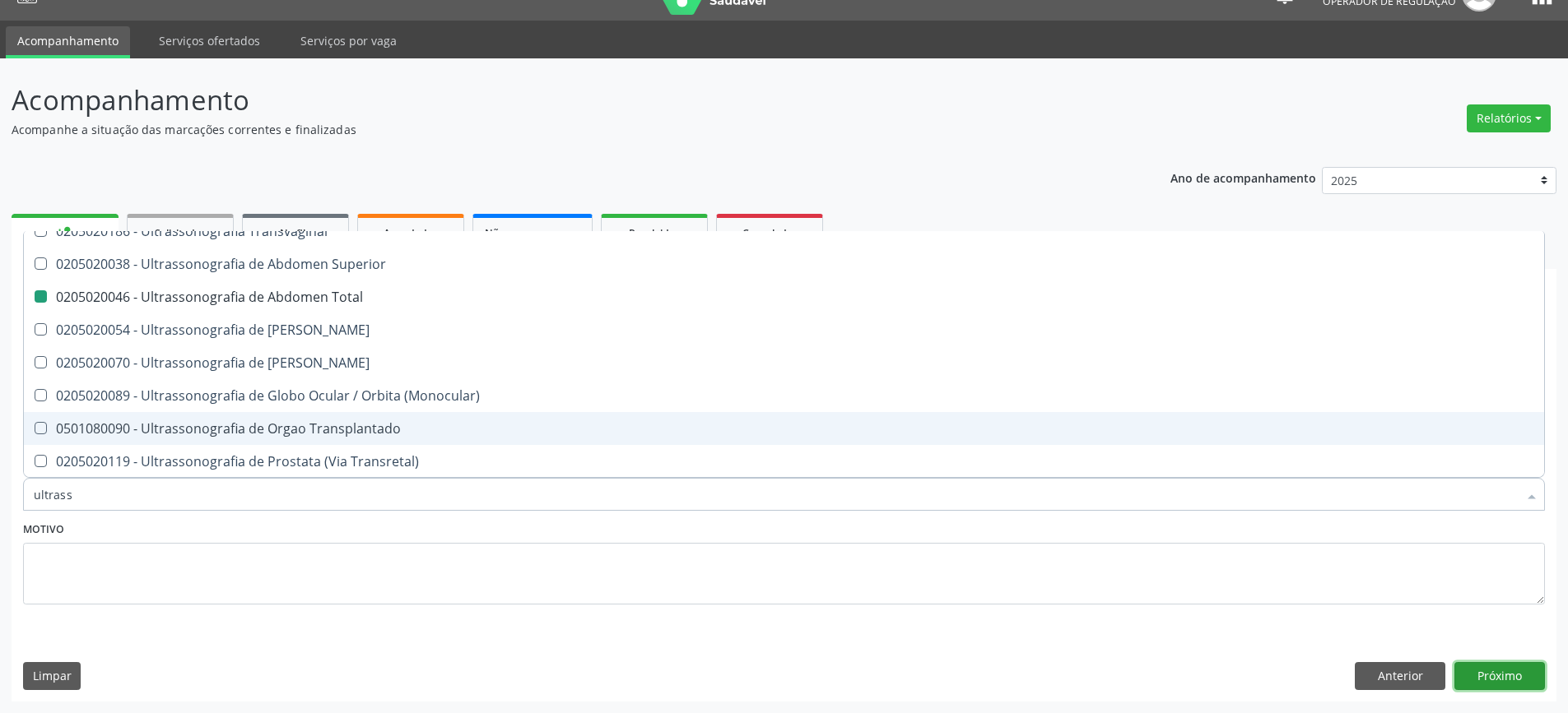
click at [1511, 668] on button "Próximo" at bounding box center [1499, 676] width 90 height 28
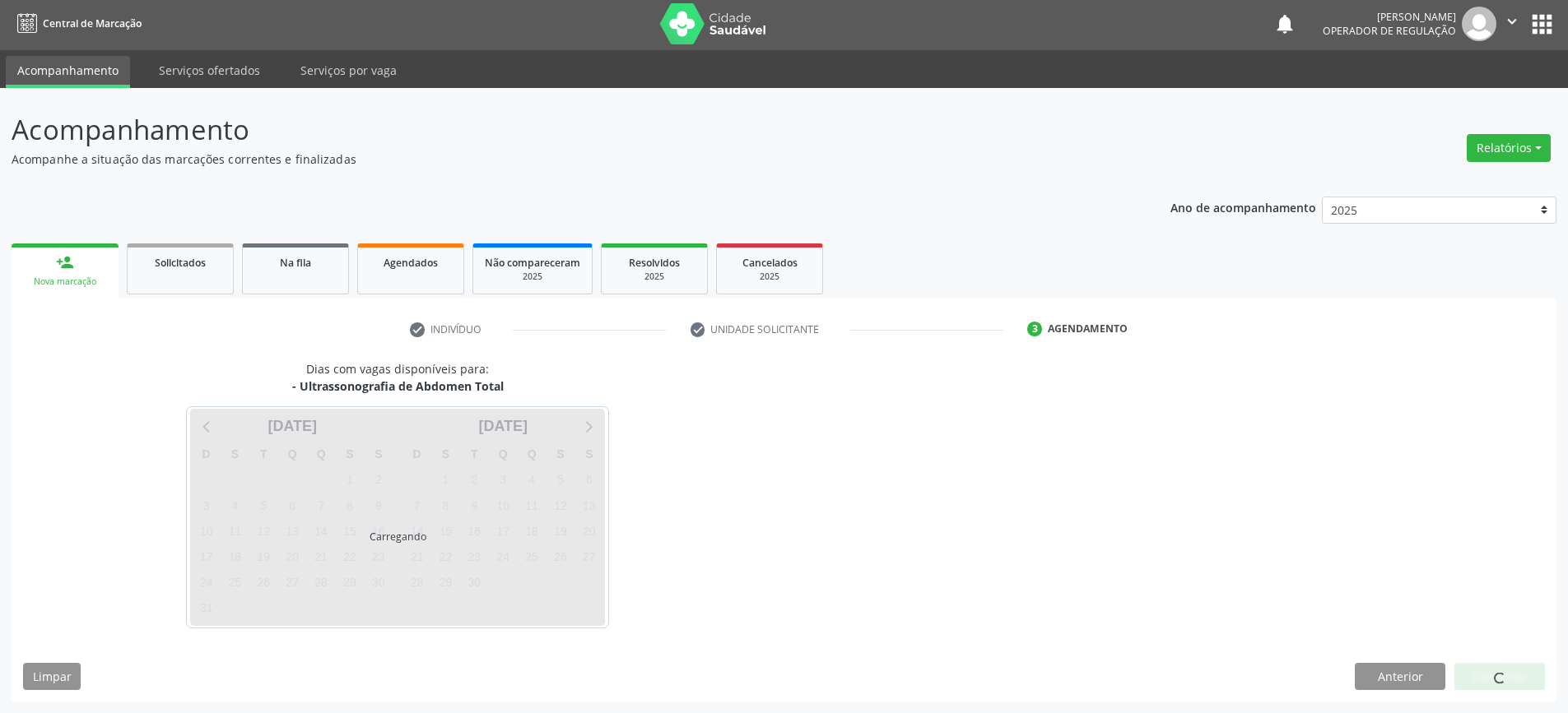
scroll to position [0, 0]
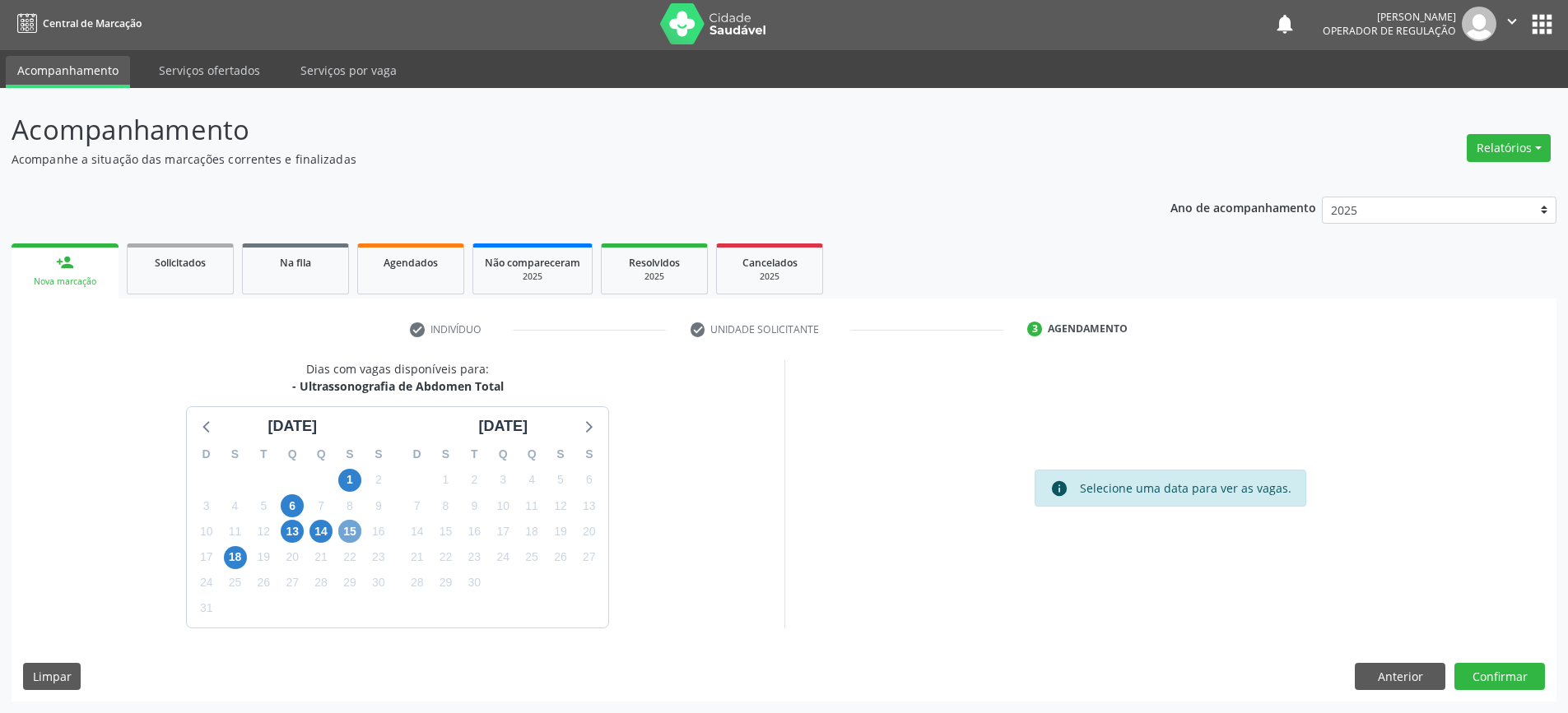
click at [353, 529] on span "15" at bounding box center [350, 532] width 23 height 23
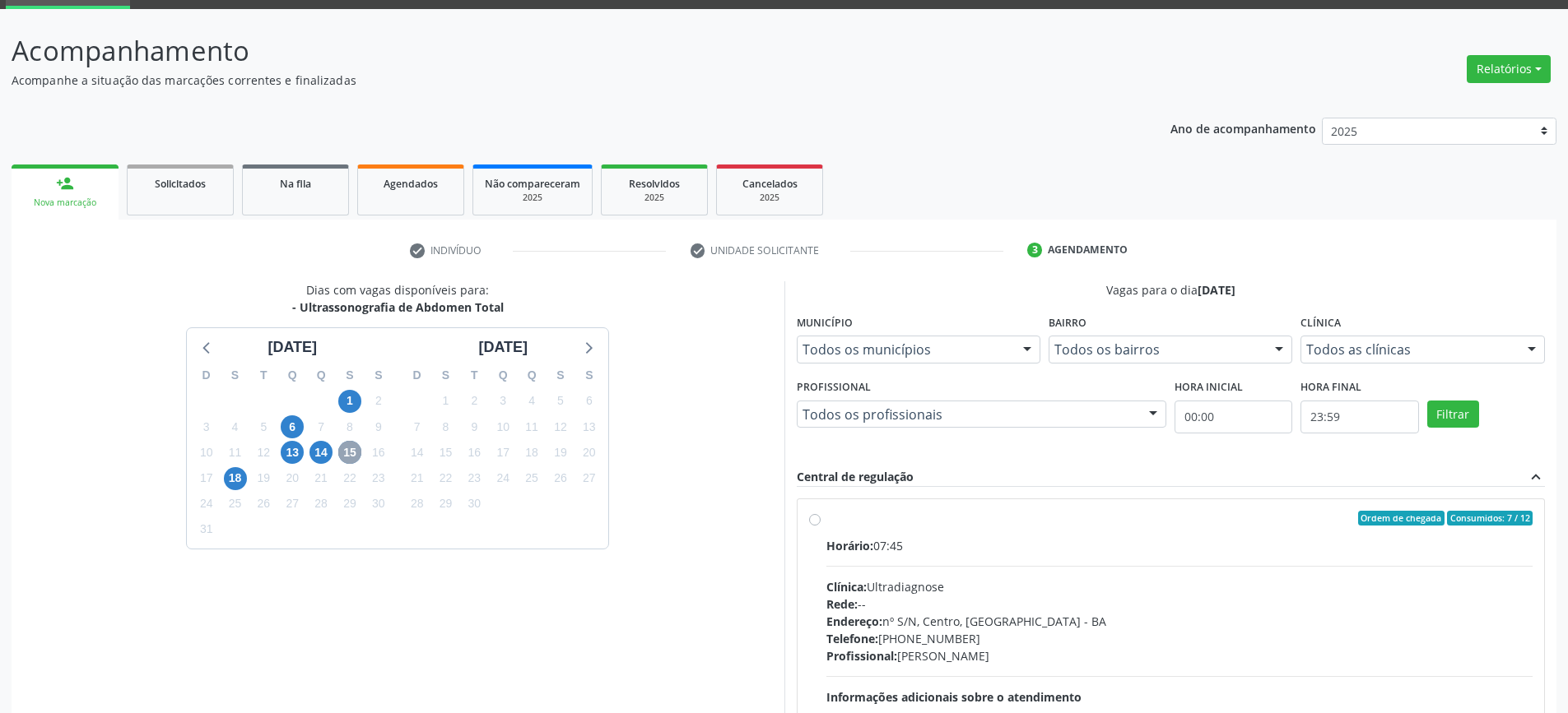
scroll to position [240, 0]
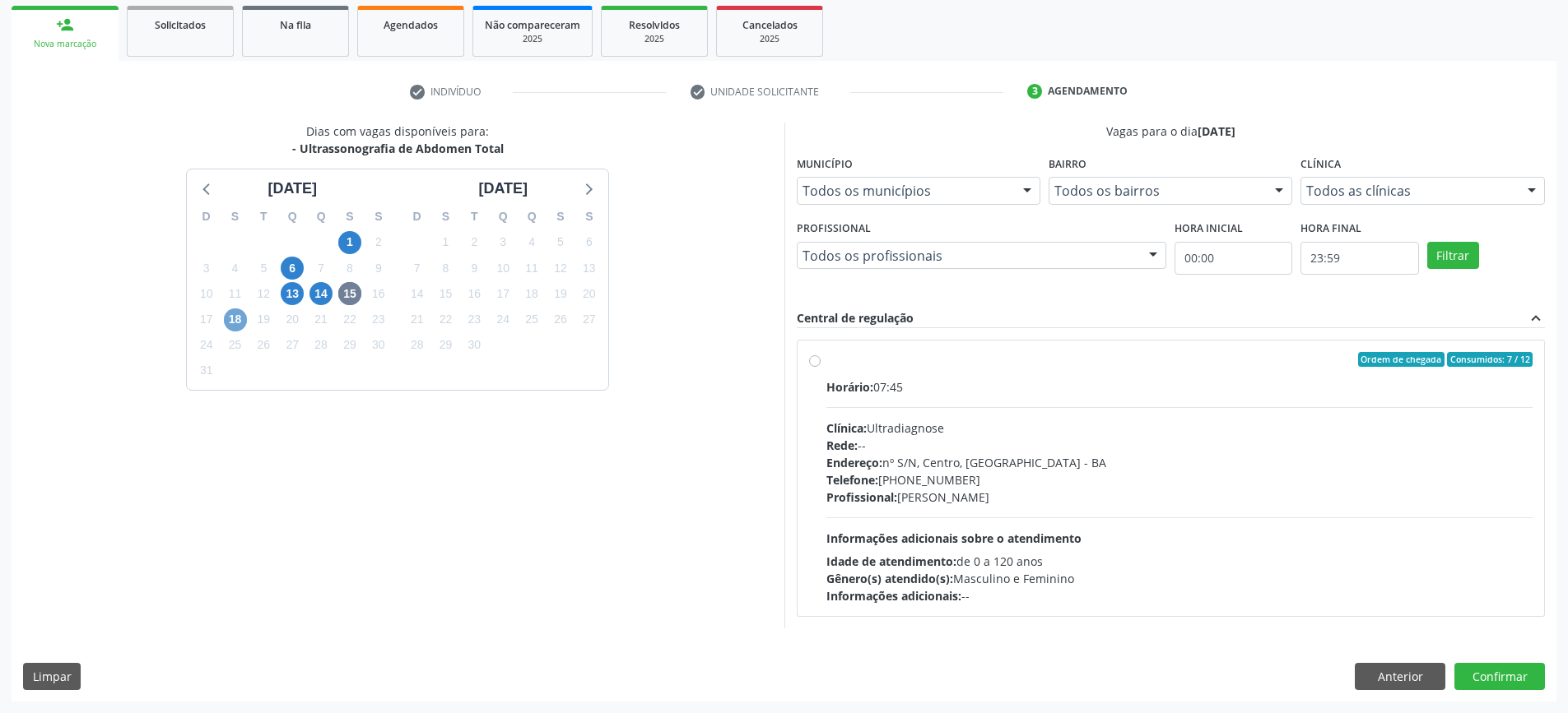
click at [238, 322] on span "18" at bounding box center [235, 320] width 23 height 23
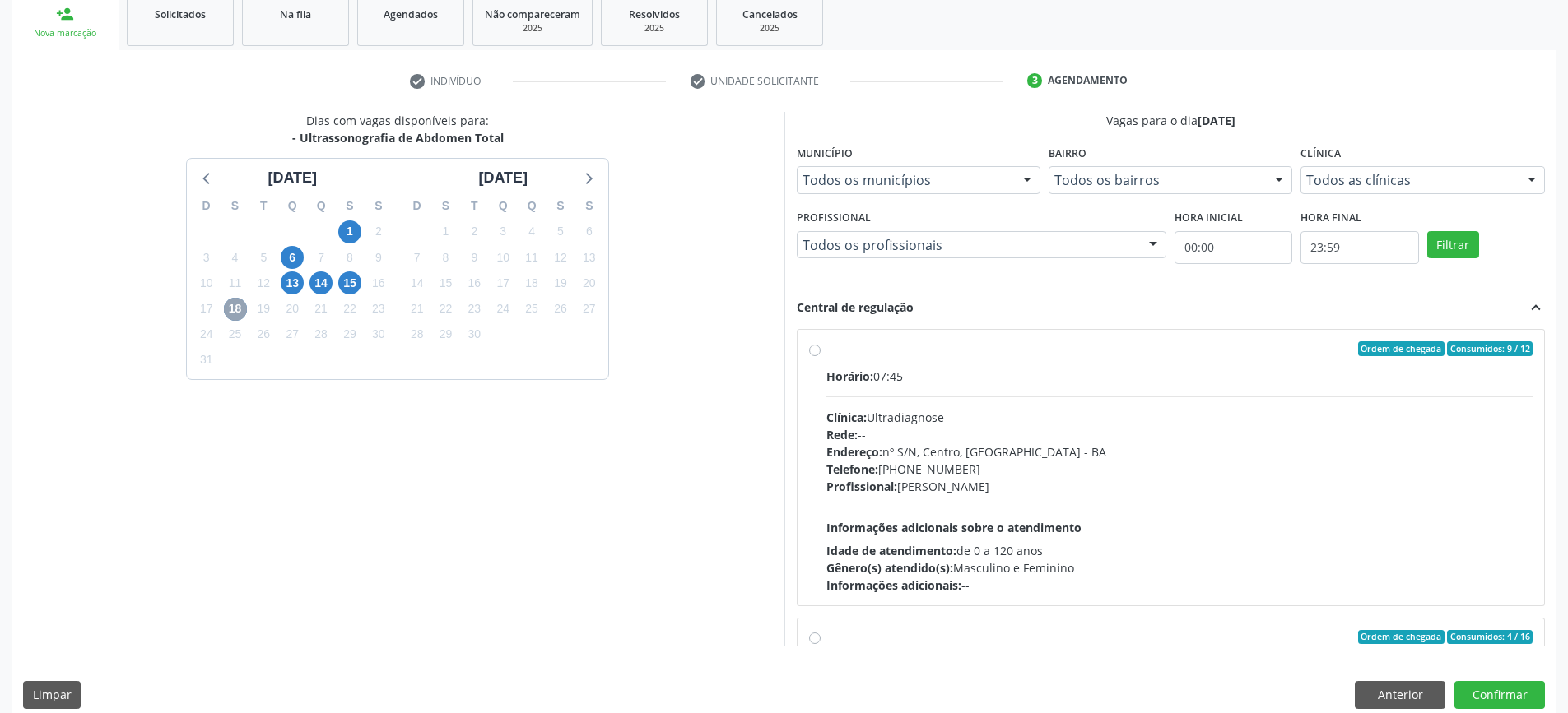
scroll to position [270, 0]
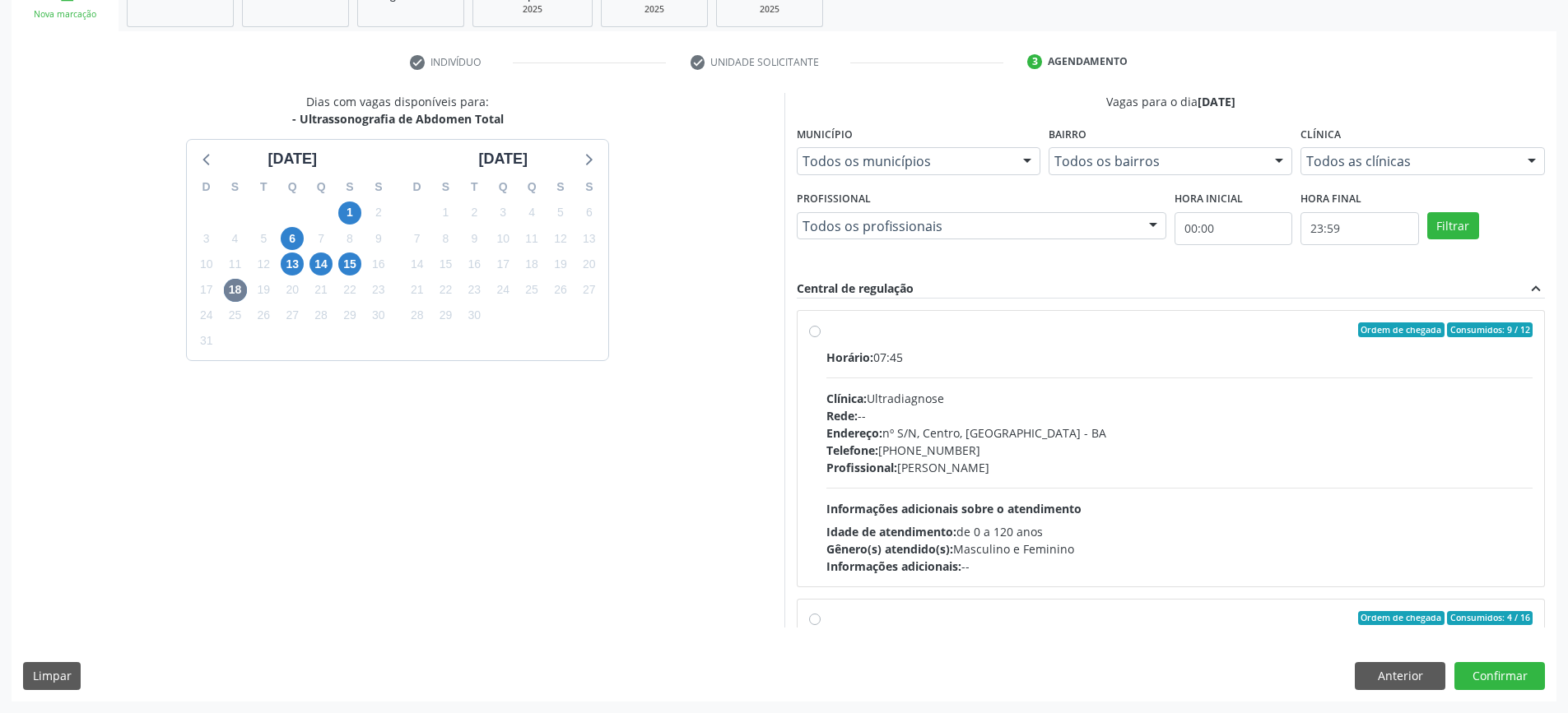
click at [1006, 335] on div "Ordem de chegada Consumidos: 9 / 12" at bounding box center [1179, 329] width 707 height 14
click at [820, 335] on input "Ordem de chegada Consumidos: 9 / 12 Horário: 07:45 Clínica: Ultradiagnose Rede:…" at bounding box center [814, 329] width 12 height 14
radio input "true"
click at [1490, 676] on button "Confirmar" at bounding box center [1499, 676] width 90 height 28
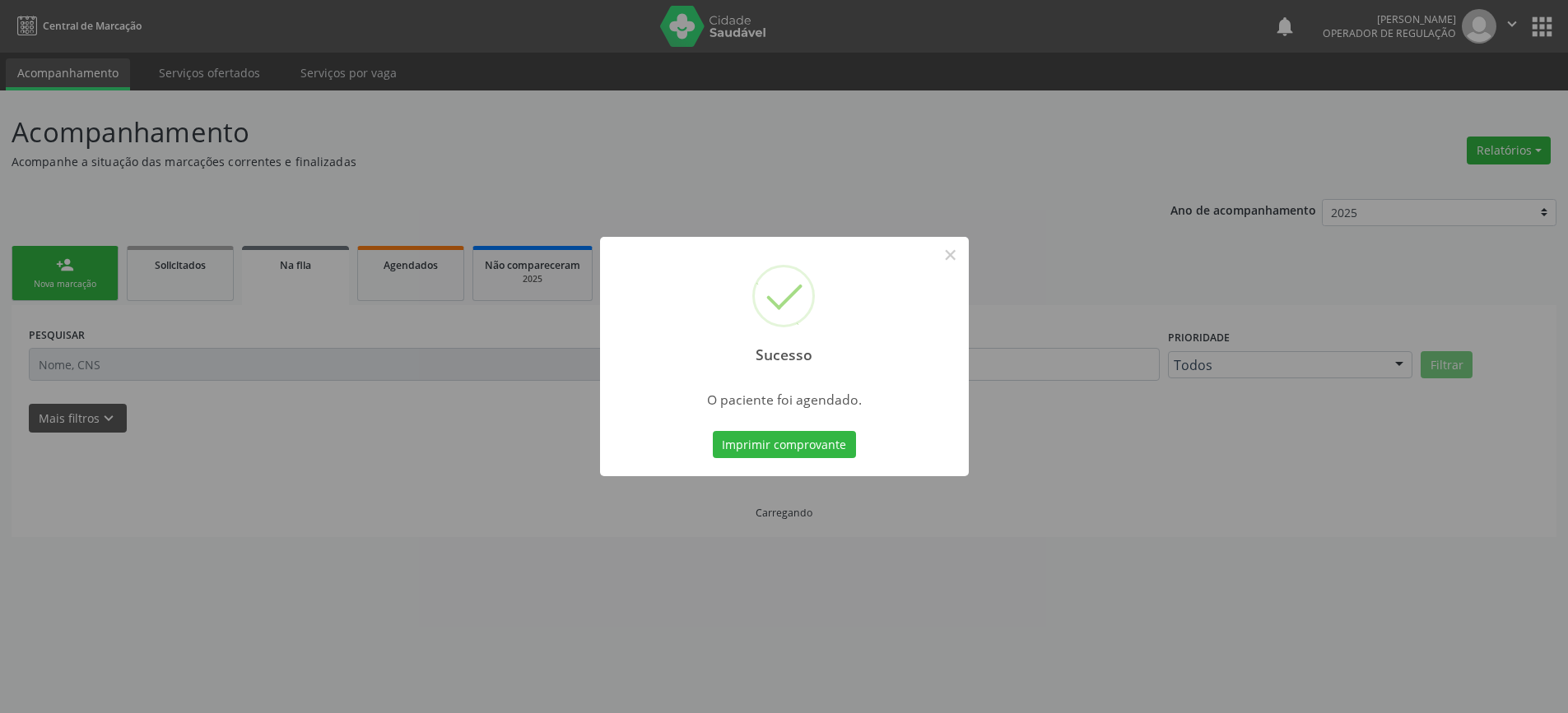
scroll to position [0, 0]
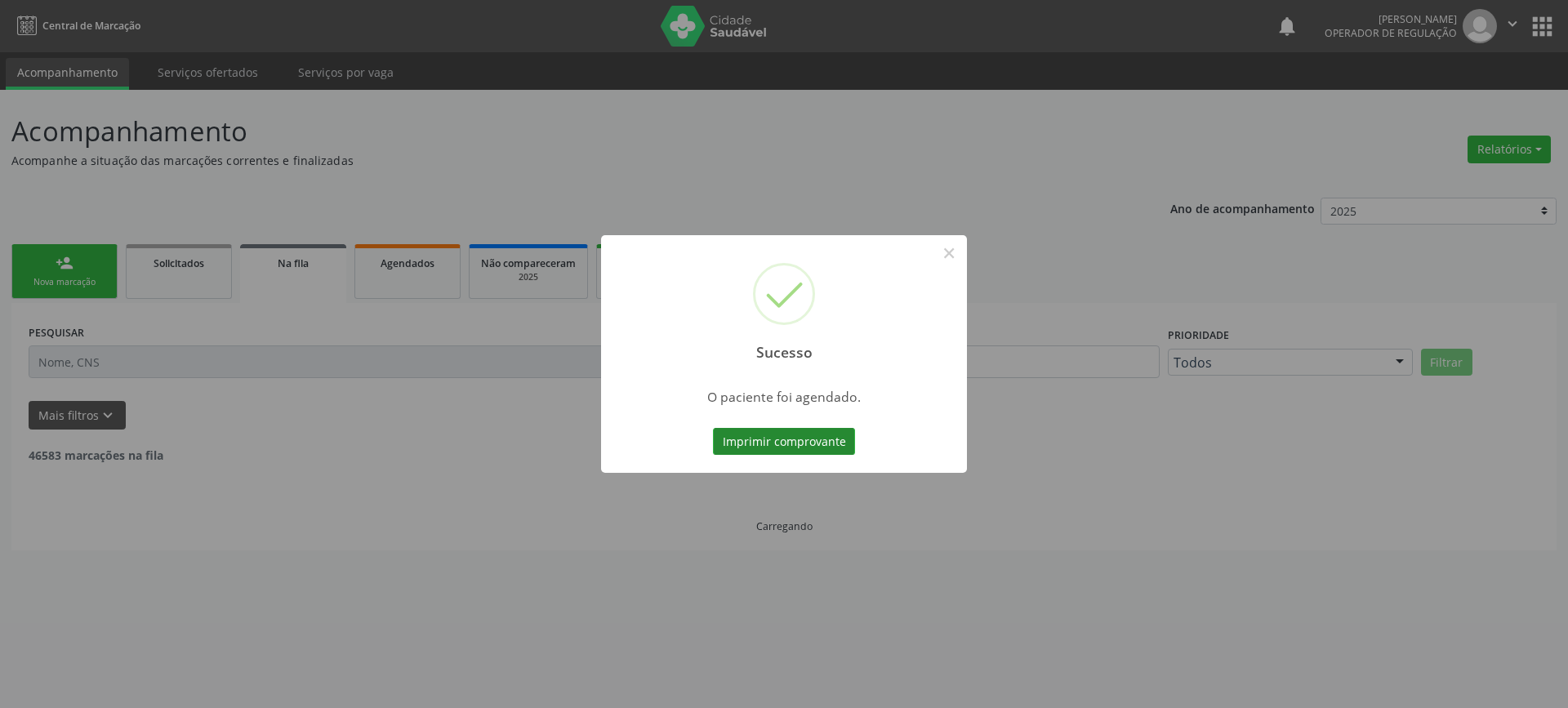
click at [762, 435] on button "Imprimir comprovante" at bounding box center [783, 441] width 142 height 28
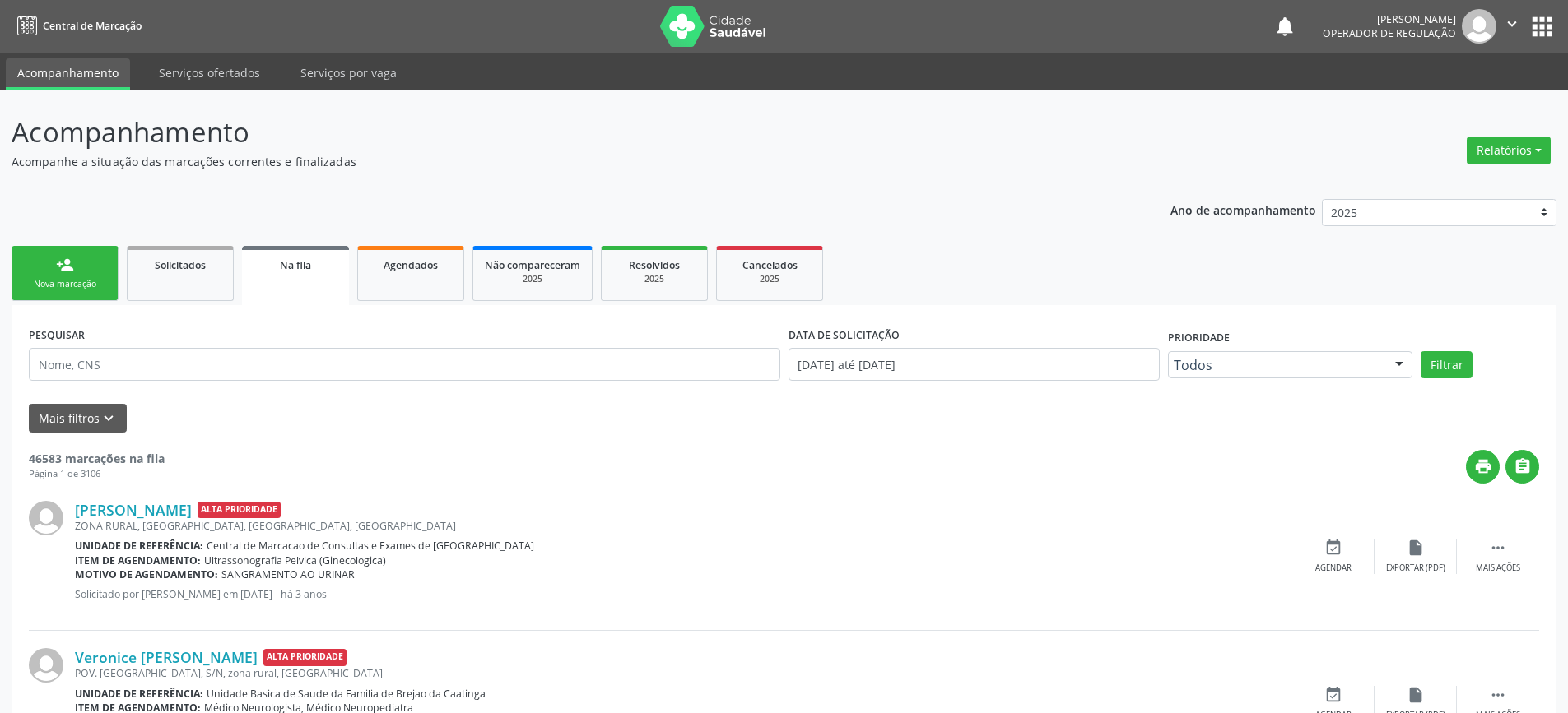
click at [48, 275] on link "person_add Nova marcação" at bounding box center [64, 273] width 107 height 55
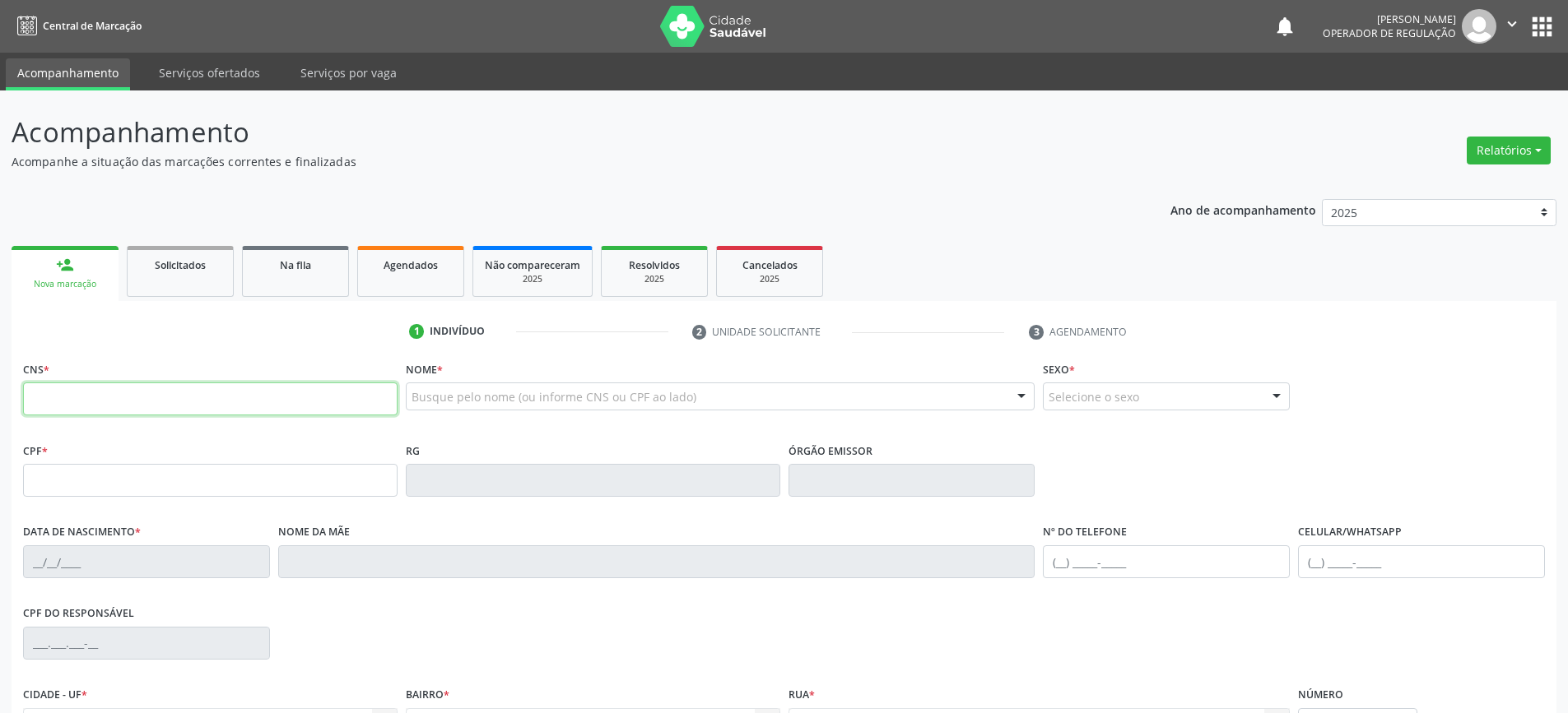
click at [76, 409] on input "text" at bounding box center [210, 399] width 374 height 33
type input "700 1029 4127 7319"
type input "2136375458"
type input "[DATE]"
type input "[PHONE_NUMBER]"
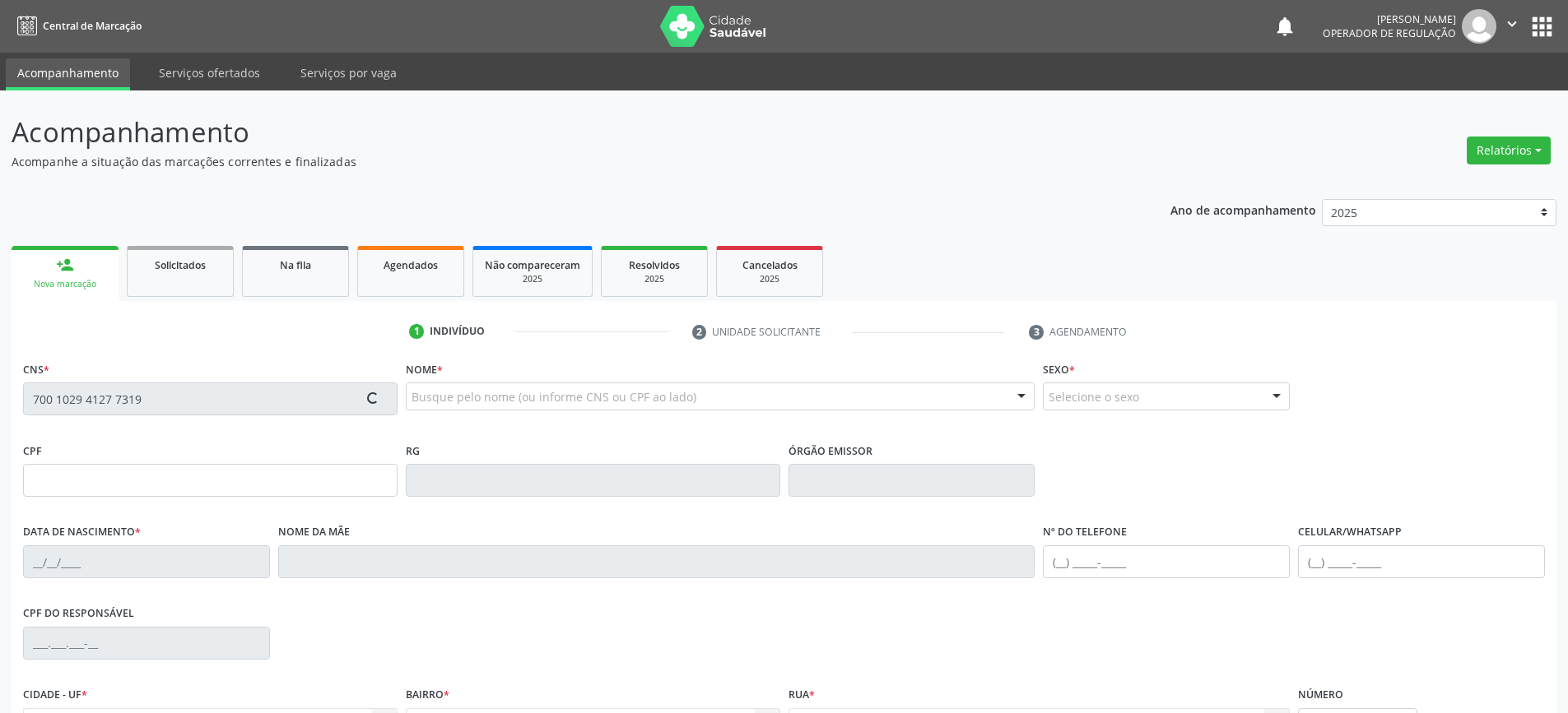
type input "[PHONE_NUMBER]"
type input "076.857.455-26"
type input "S/N"
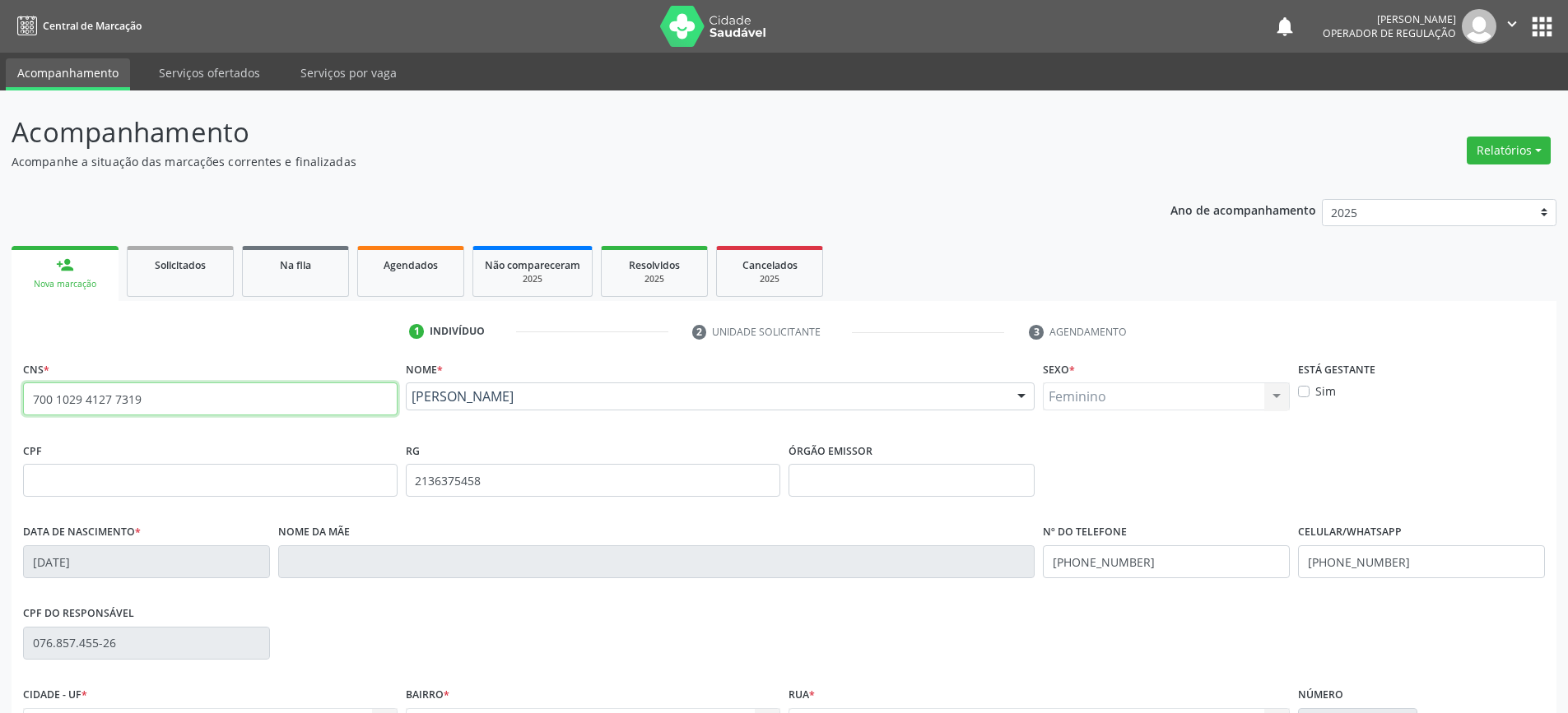
drag, startPoint x: 33, startPoint y: 402, endPoint x: 158, endPoint y: 405, distance: 125.0
click at [158, 405] on input "700 1029 4127 7319" at bounding box center [210, 399] width 374 height 33
click at [267, 269] on div "Na fila" at bounding box center [296, 265] width 83 height 17
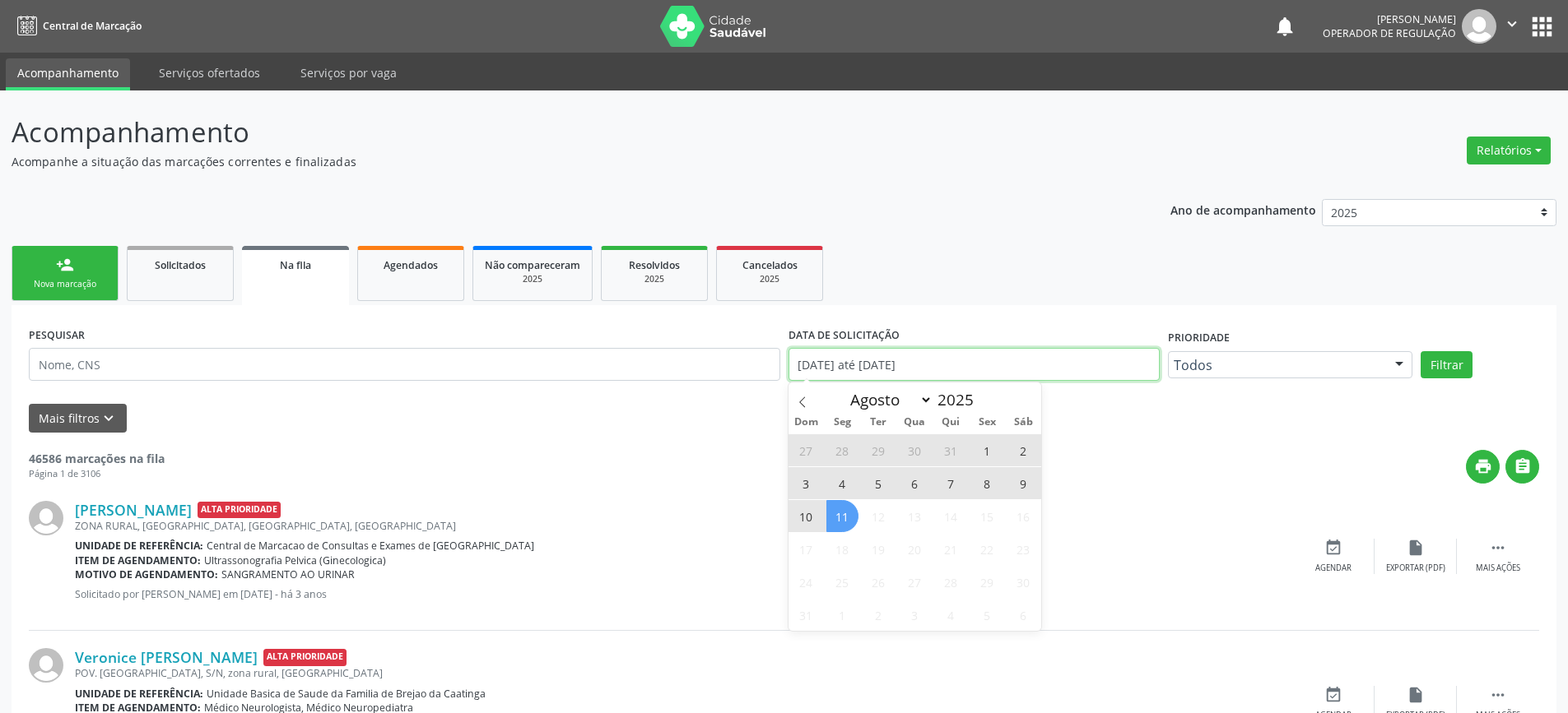
drag, startPoint x: 948, startPoint y: 362, endPoint x: 760, endPoint y: 372, distance: 188.3
click at [765, 371] on div "PESQUISAR DATA DE SOLICITAÇÃO [DATE] até [DATE] Prioridade Todos Todos Baixa Pr…" at bounding box center [784, 357] width 1518 height 70
type input "2023"
select select "0"
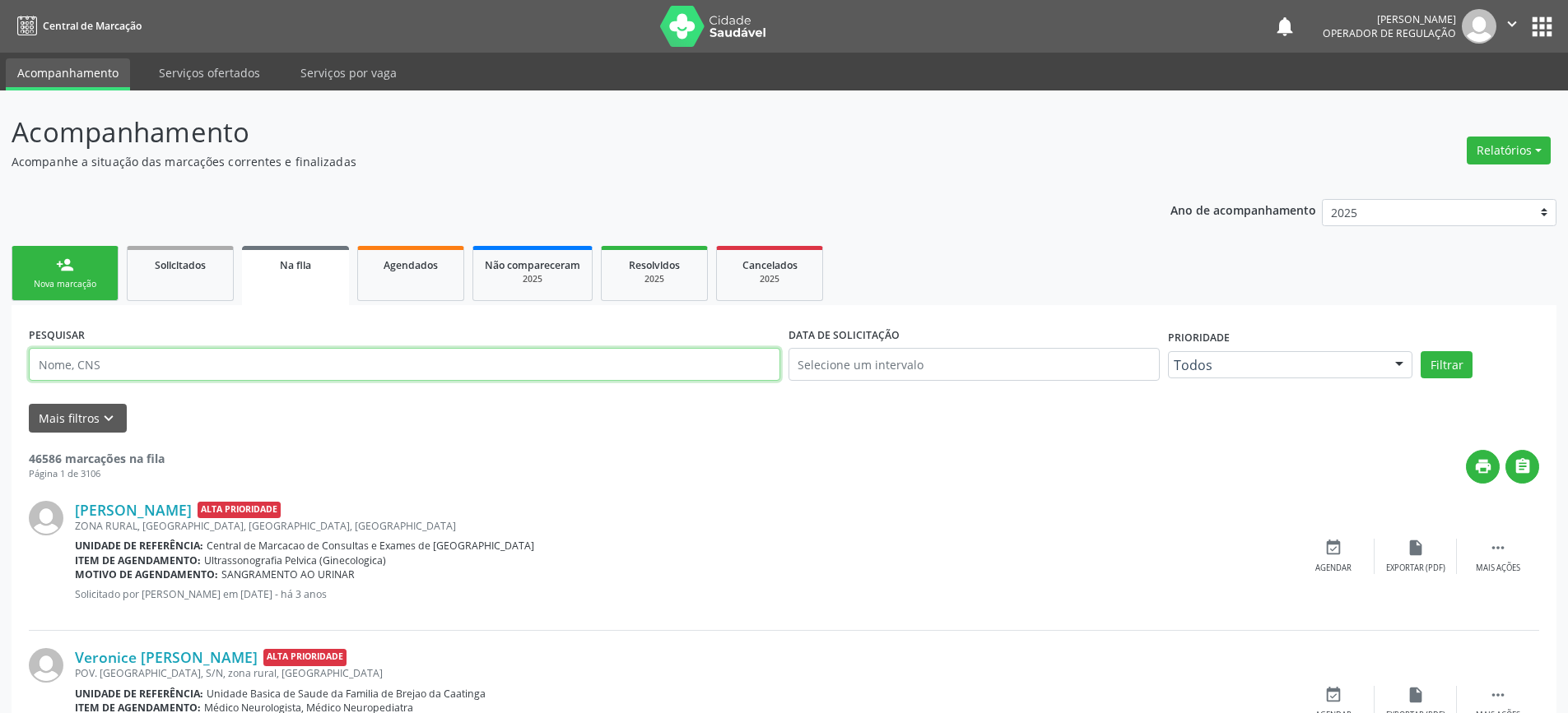
click at [564, 359] on input "text" at bounding box center [404, 365] width 752 height 33
paste input "700 1029 4127 7319"
type input "700 1029 4127 7319"
click at [1420, 351] on button "Filtrar" at bounding box center [1446, 365] width 52 height 28
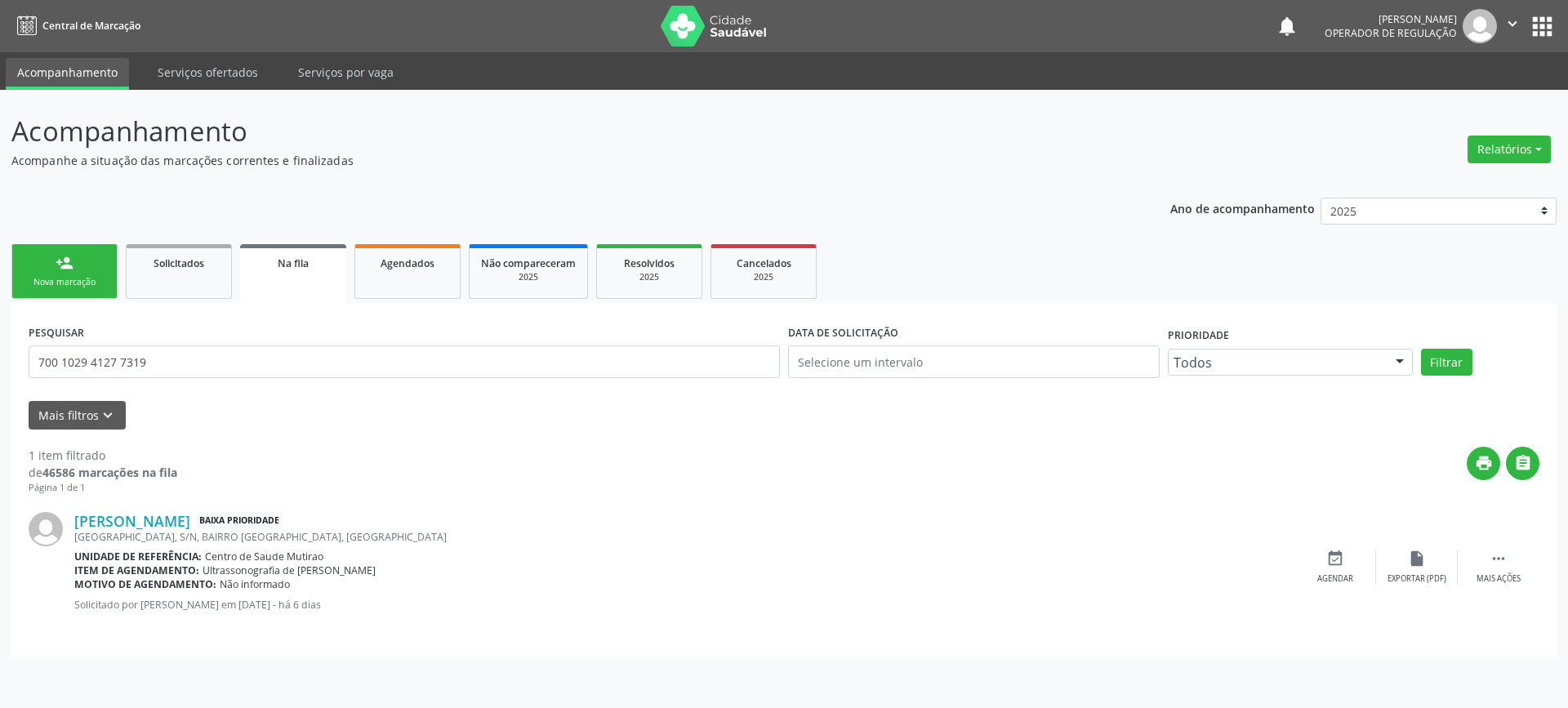
click at [62, 268] on div "person_add" at bounding box center [64, 263] width 18 height 18
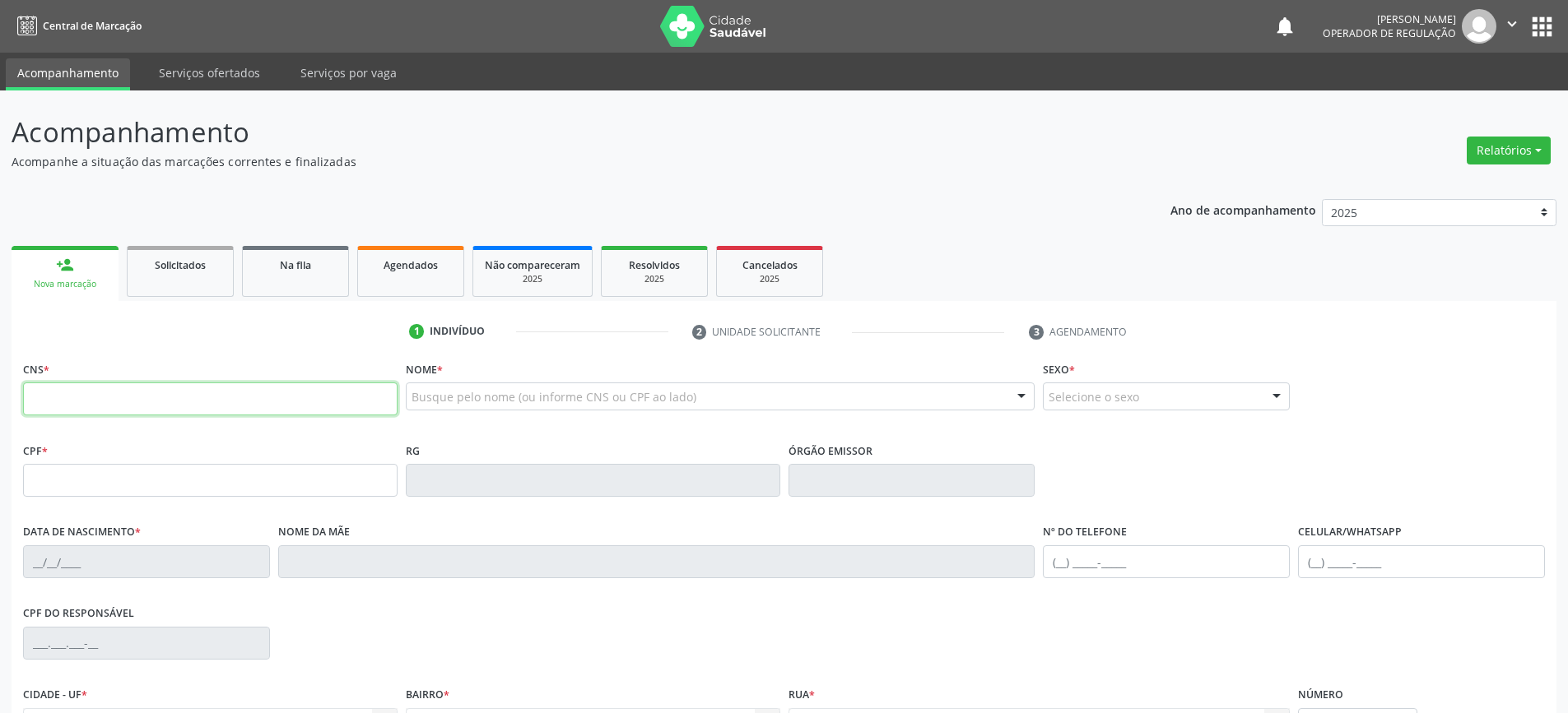
click at [104, 408] on input "text" at bounding box center [210, 399] width 374 height 33
type input "700 6029 6501 6669"
type input "0979652600"
type input "[DATE]"
type input "[PHONE_NUMBER]"
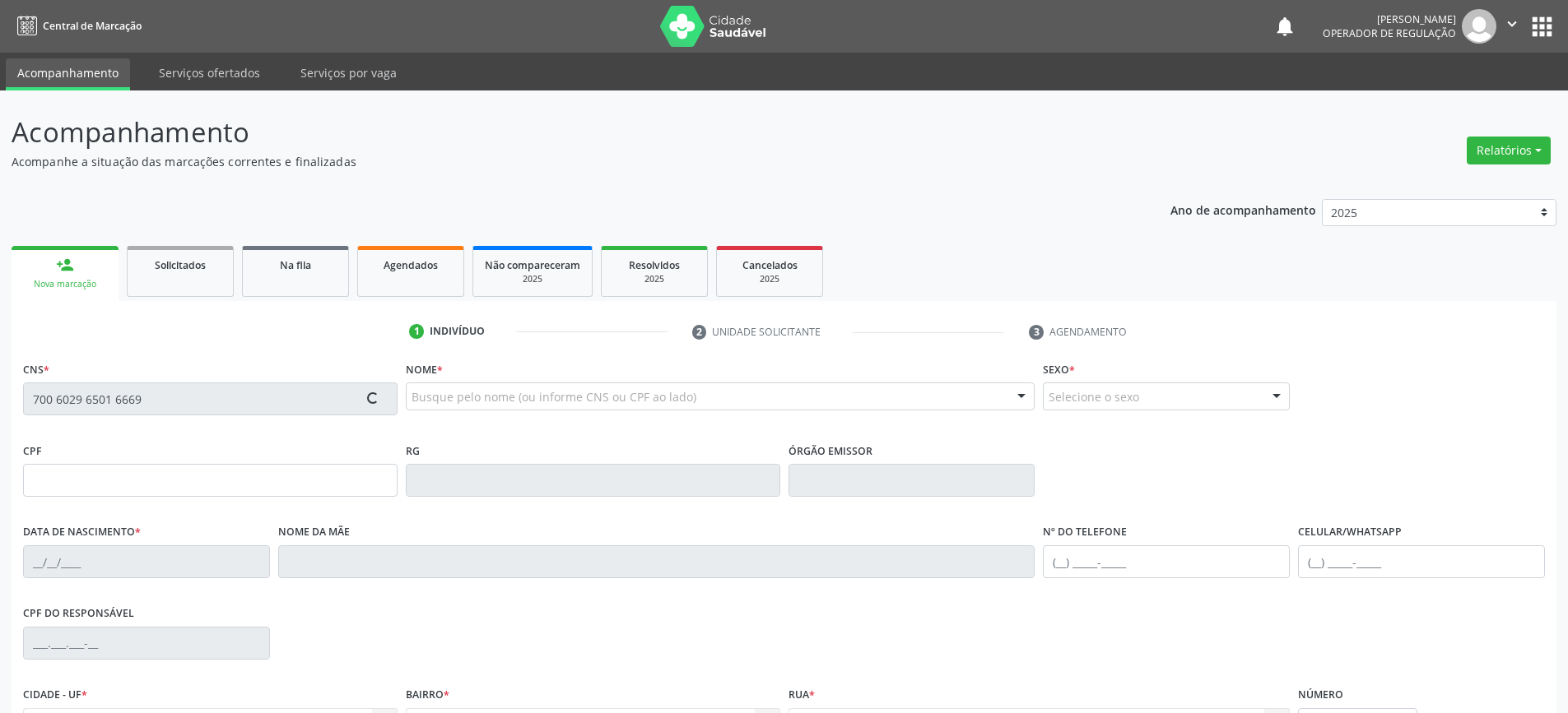
type input "[PHONE_NUMBER]"
type input "018.313.745-01"
type input "318"
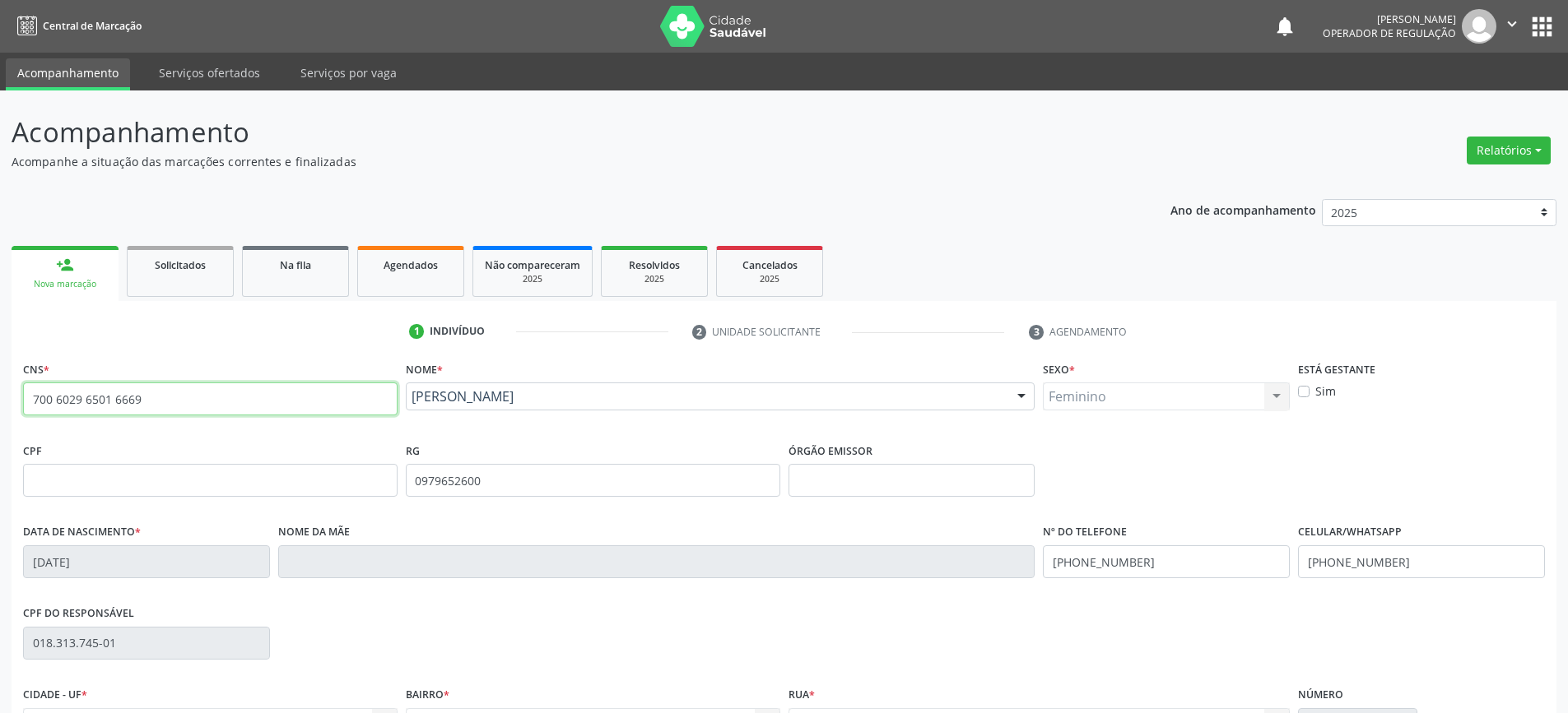
drag, startPoint x: 147, startPoint y: 408, endPoint x: 0, endPoint y: 409, distance: 147.0
click at [0, 409] on div "Acompanhamento Acompanhe a situação das marcações correntes e finalizadas Relat…" at bounding box center [784, 490] width 1568 height 801
type input "703 0068 2853 3479"
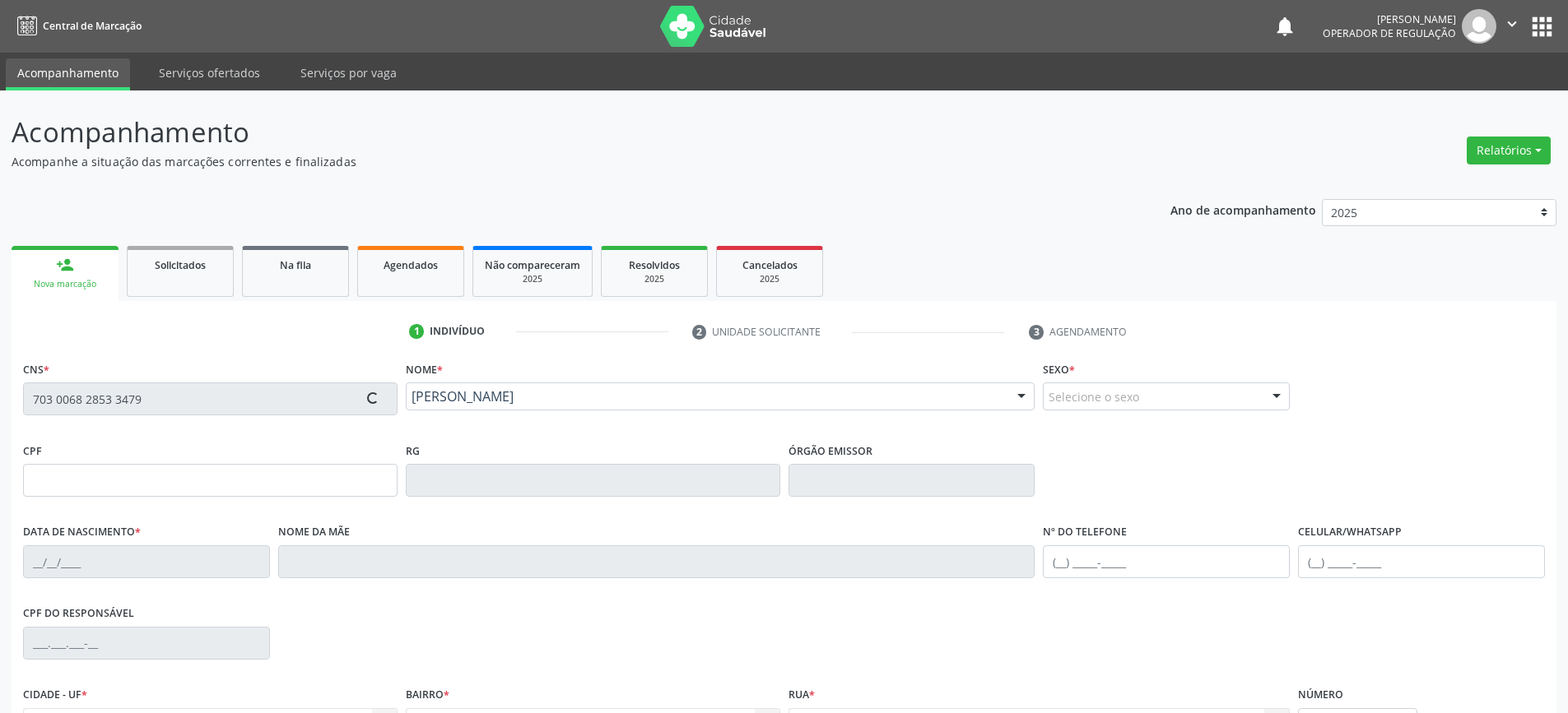
type input "069.031.225-32"
type input "1593938926"
type input "[DATE]"
type input "[PHONE_NUMBER]"
type input "069.031.225-32"
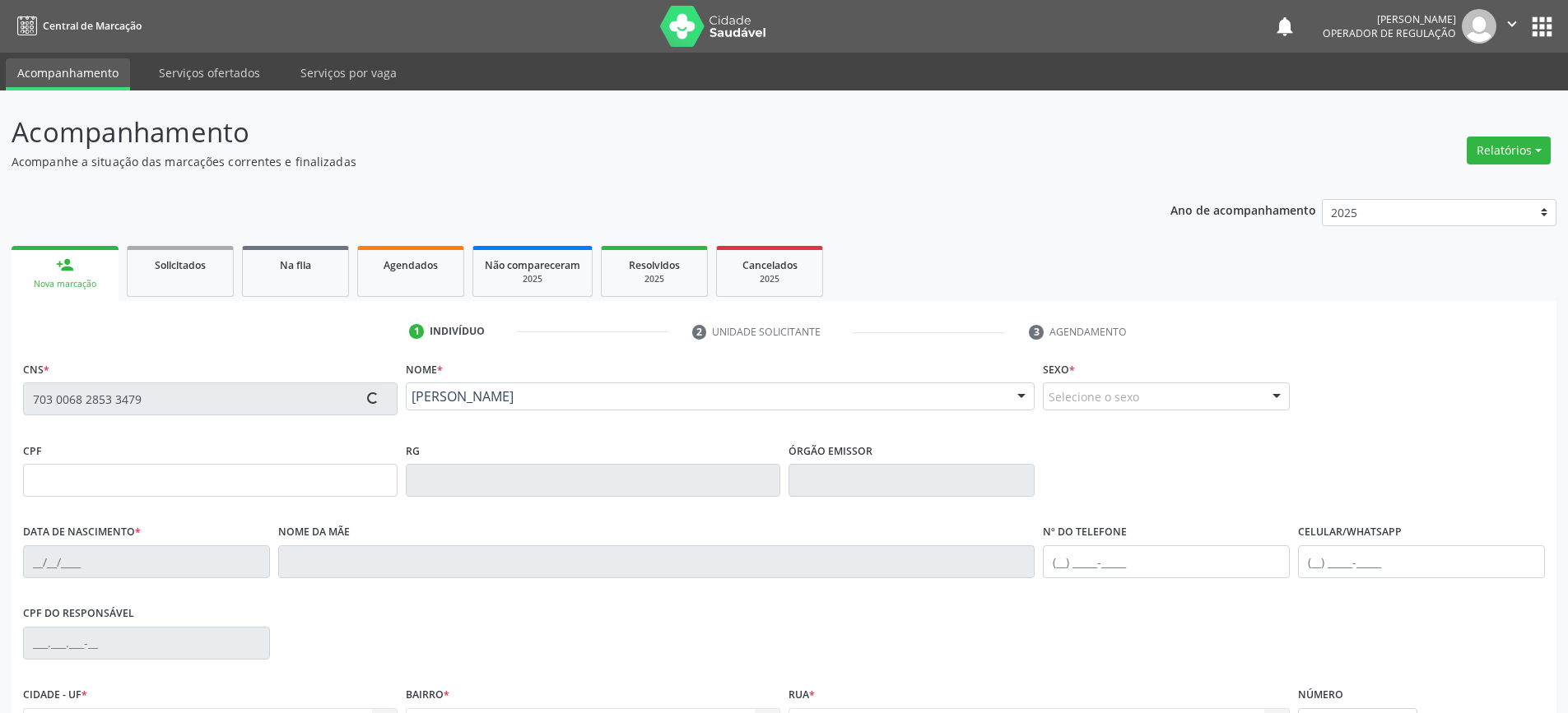
type input "sn"
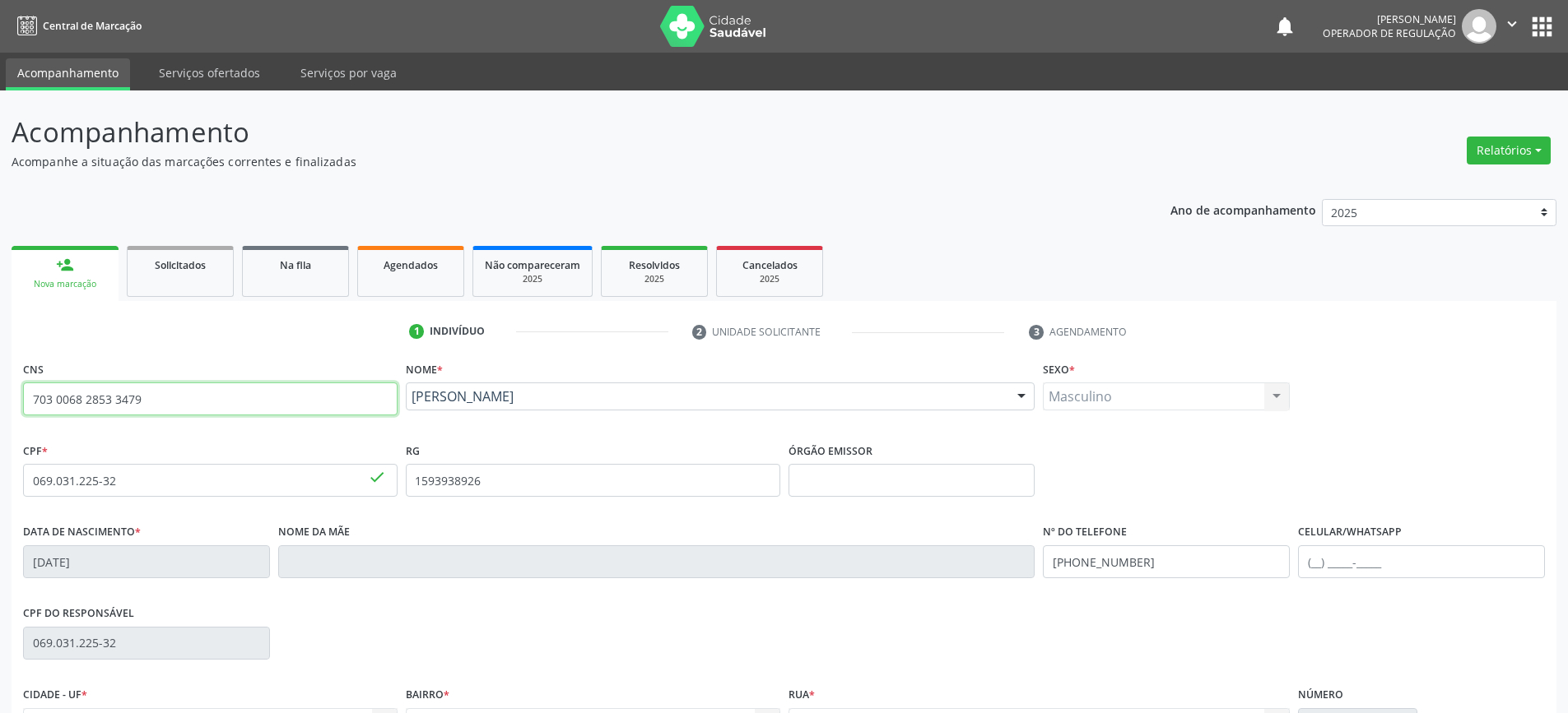
drag, startPoint x: 158, startPoint y: 402, endPoint x: 5, endPoint y: 417, distance: 153.7
click at [5, 417] on div "Acompanhamento Acompanhe a situação das marcações correntes e finalizadas Relat…" at bounding box center [784, 490] width 1568 height 801
drag, startPoint x: 34, startPoint y: 395, endPoint x: 172, endPoint y: 409, distance: 138.7
click at [172, 409] on input "701 0048 9705 8190" at bounding box center [210, 399] width 374 height 33
type input "701 0048 9705 8190"
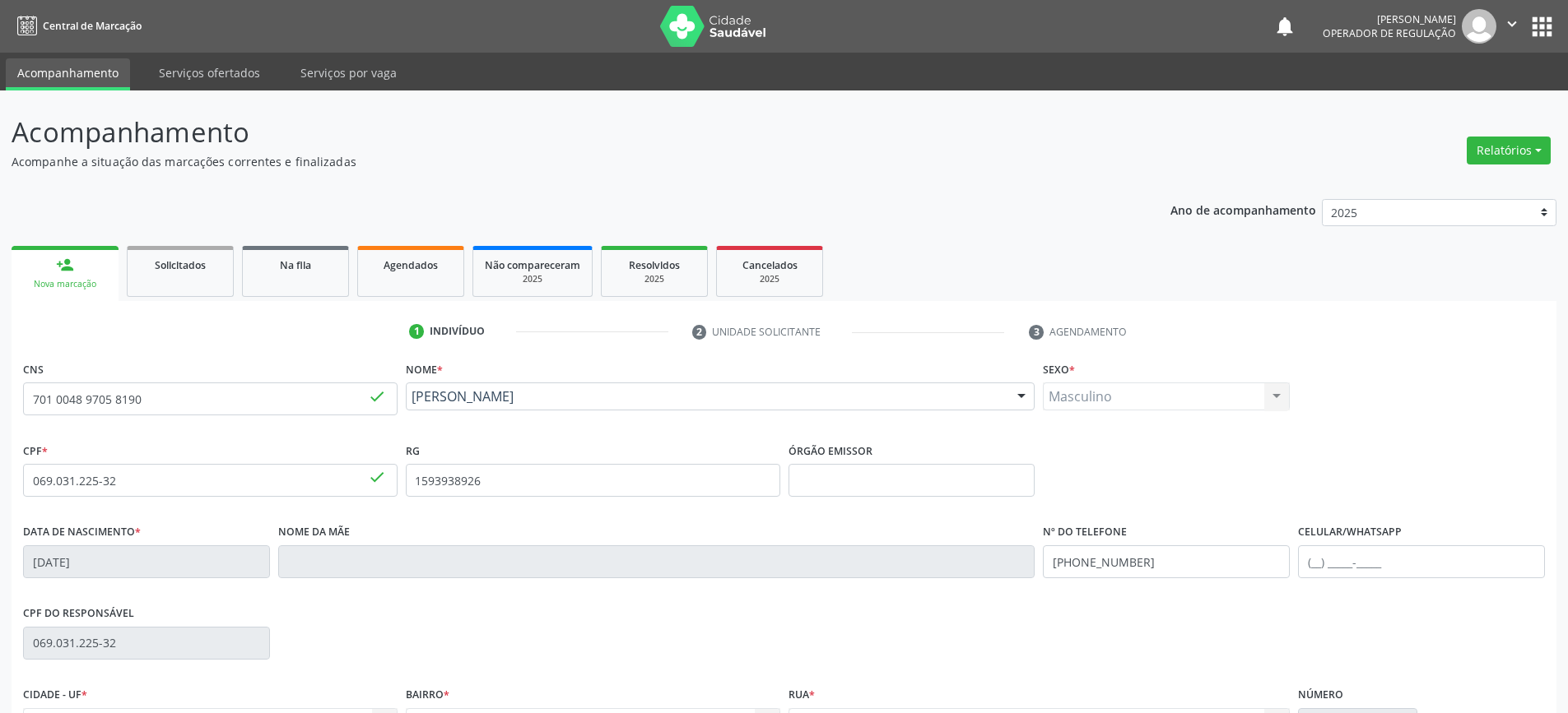
click at [64, 267] on div "person_add" at bounding box center [64, 265] width 18 height 18
